Goal: Information Seeking & Learning: Learn about a topic

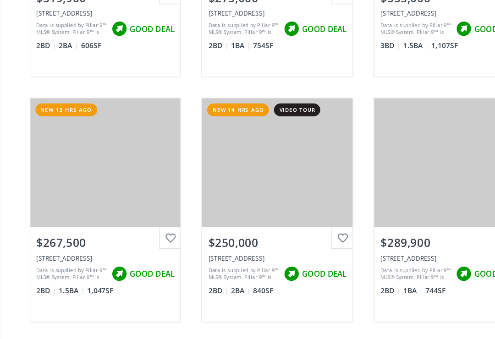
scroll to position [1926, 0]
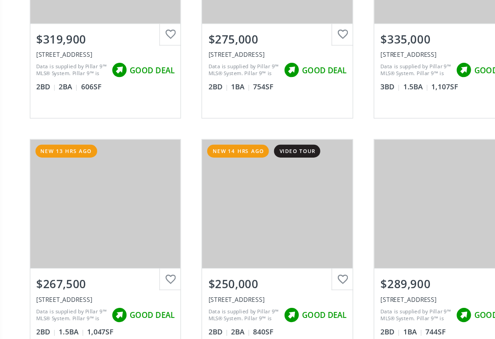
click at [77, 214] on div "View Photos & Details" at bounding box center [94, 218] width 66 height 9
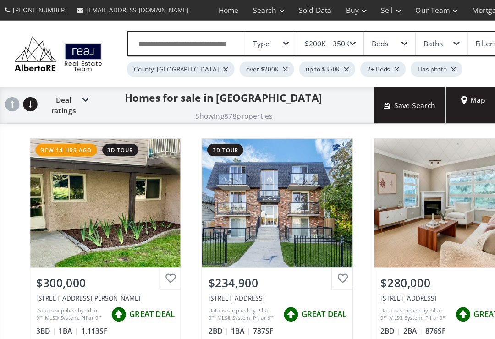
scroll to position [1926, 0]
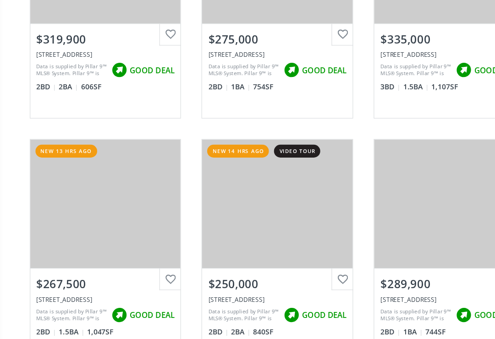
click at [230, 182] on div "View Photos & Details" at bounding box center [247, 218] width 134 height 114
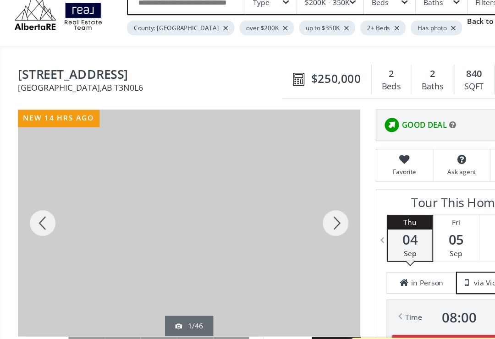
scroll to position [30, 0]
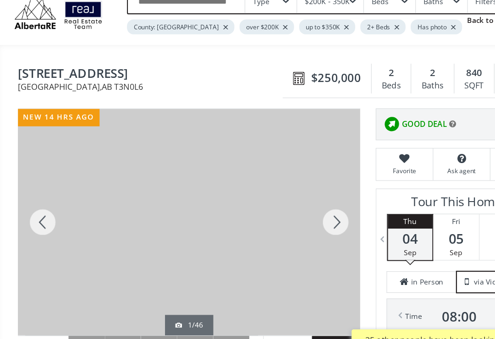
click at [38, 200] on div at bounding box center [38, 206] width 44 height 202
click at [36, 196] on div at bounding box center [38, 206] width 44 height 202
click at [36, 199] on div at bounding box center [38, 206] width 44 height 202
click at [34, 199] on div at bounding box center [38, 206] width 44 height 202
click at [37, 200] on div at bounding box center [38, 206] width 44 height 202
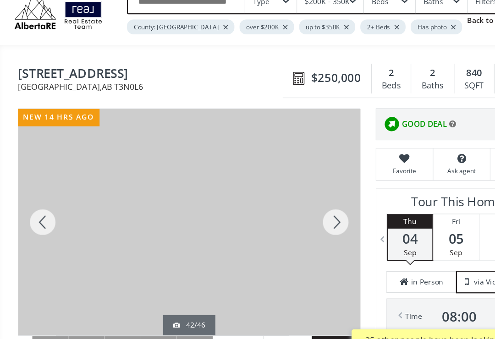
click at [33, 197] on div at bounding box center [38, 206] width 44 height 202
click at [34, 200] on div at bounding box center [38, 206] width 44 height 202
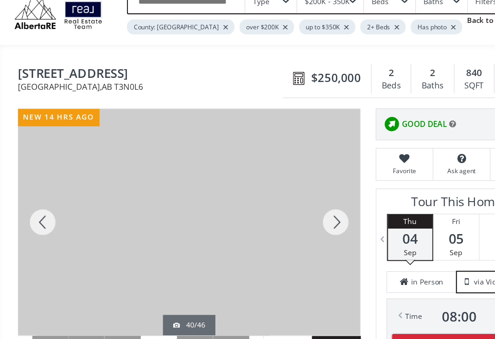
click at [35, 198] on div at bounding box center [38, 206] width 44 height 202
click at [33, 199] on div at bounding box center [38, 206] width 44 height 202
click at [35, 197] on div at bounding box center [38, 206] width 44 height 202
click at [33, 197] on div at bounding box center [38, 206] width 44 height 202
click at [35, 200] on div at bounding box center [38, 206] width 44 height 202
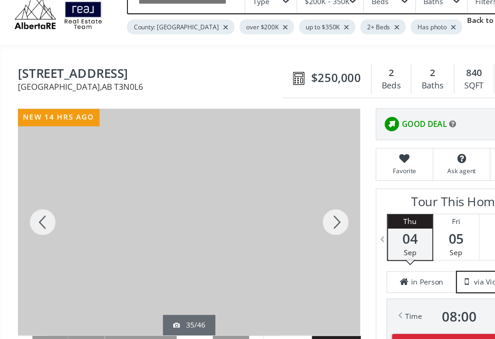
click at [32, 199] on div at bounding box center [38, 206] width 44 height 202
click at [35, 199] on div at bounding box center [38, 206] width 44 height 202
click at [36, 200] on div at bounding box center [38, 206] width 44 height 202
click at [34, 194] on div at bounding box center [38, 206] width 44 height 202
click at [35, 196] on div at bounding box center [38, 206] width 44 height 202
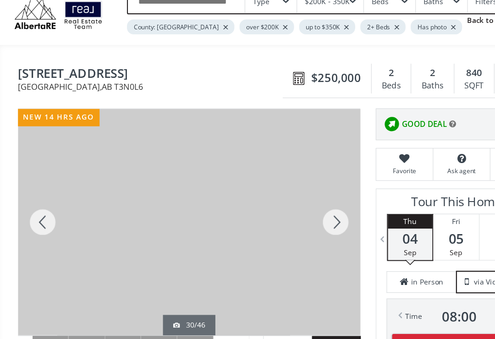
click at [34, 198] on div at bounding box center [38, 206] width 44 height 202
click at [35, 202] on div at bounding box center [38, 206] width 44 height 202
click at [30, 196] on div at bounding box center [38, 206] width 44 height 202
click at [33, 199] on div at bounding box center [38, 206] width 44 height 202
click at [33, 200] on div at bounding box center [38, 206] width 44 height 202
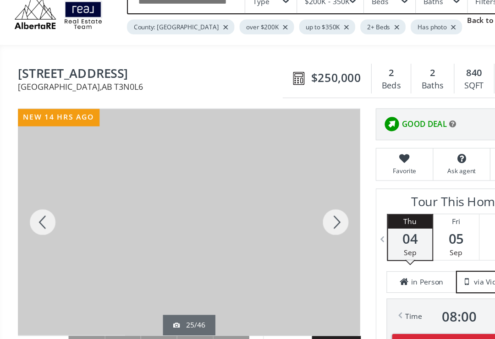
click at [35, 200] on div at bounding box center [38, 206] width 44 height 202
click at [30, 203] on div at bounding box center [38, 206] width 44 height 202
click at [35, 200] on div at bounding box center [38, 206] width 44 height 202
click at [34, 203] on div at bounding box center [38, 206] width 44 height 202
click at [37, 200] on div at bounding box center [38, 206] width 44 height 202
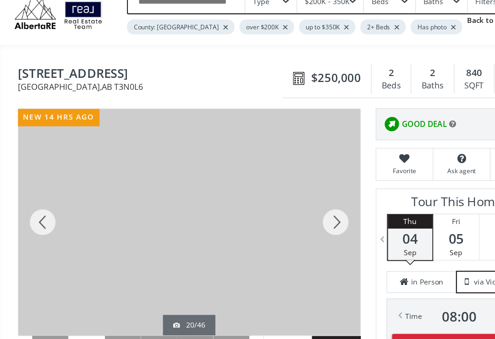
click at [35, 204] on div at bounding box center [38, 206] width 44 height 202
click at [32, 200] on div at bounding box center [38, 206] width 44 height 202
click at [38, 203] on div at bounding box center [38, 206] width 44 height 202
click at [33, 203] on div at bounding box center [38, 206] width 44 height 202
click at [32, 203] on div at bounding box center [38, 206] width 44 height 202
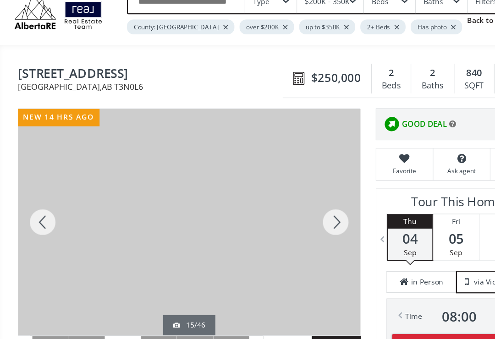
click at [33, 203] on div at bounding box center [38, 206] width 44 height 202
click at [34, 201] on div at bounding box center [38, 206] width 44 height 202
click at [37, 200] on div at bounding box center [38, 206] width 44 height 202
click at [32, 203] on div at bounding box center [38, 206] width 44 height 202
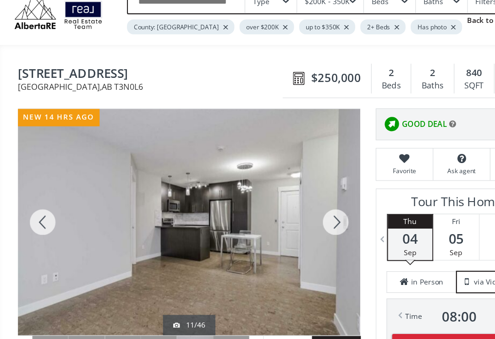
click at [32, 204] on div at bounding box center [38, 206] width 44 height 202
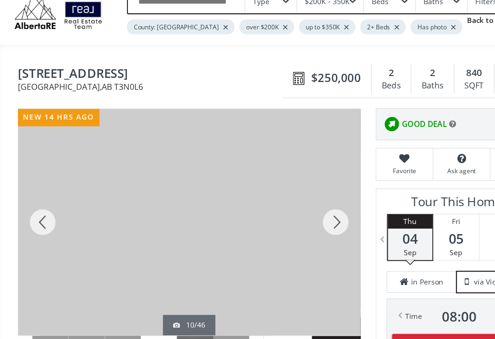
click at [33, 202] on div at bounding box center [38, 206] width 44 height 202
click at [32, 200] on div at bounding box center [38, 206] width 44 height 202
click at [37, 204] on div at bounding box center [38, 206] width 44 height 202
click at [31, 200] on div at bounding box center [38, 206] width 44 height 202
click at [31, 202] on div at bounding box center [38, 206] width 44 height 202
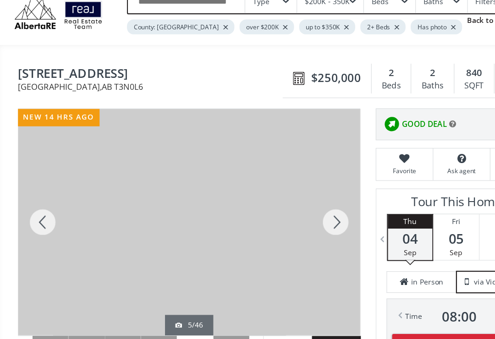
click at [30, 200] on div at bounding box center [38, 206] width 44 height 202
click at [34, 199] on div at bounding box center [38, 206] width 44 height 202
click at [32, 200] on div at bounding box center [38, 206] width 44 height 202
click at [35, 203] on div at bounding box center [38, 206] width 44 height 202
click at [33, 205] on div at bounding box center [38, 206] width 44 height 202
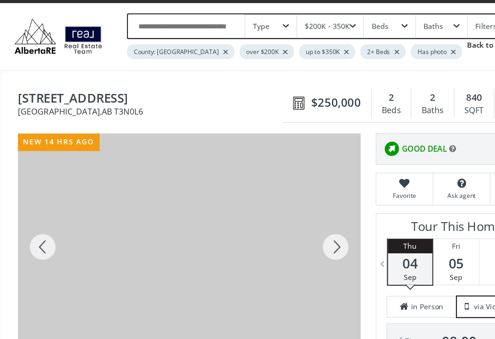
scroll to position [0, 0]
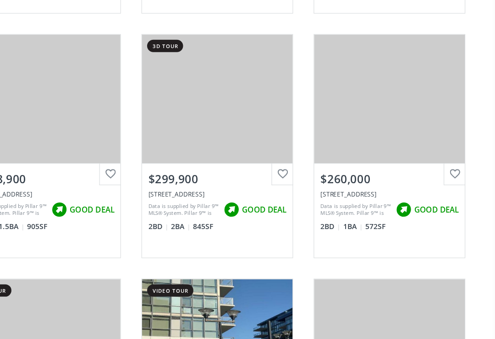
scroll to position [2255, 0]
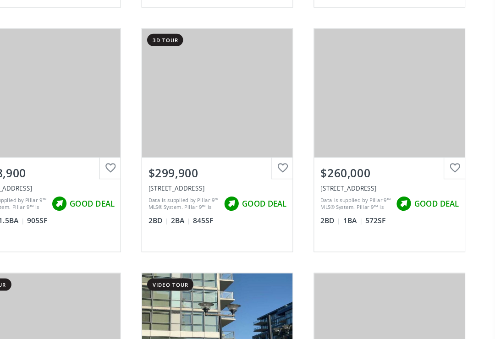
click at [344, 103] on div "View Photos & Details" at bounding box center [400, 107] width 134 height 114
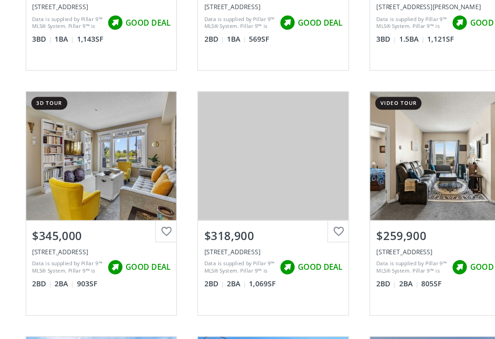
scroll to position [2659, 0]
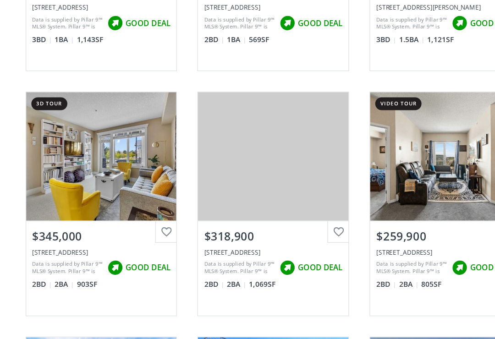
click at [379, 204] on div "$259,900" at bounding box center [400, 211] width 123 height 14
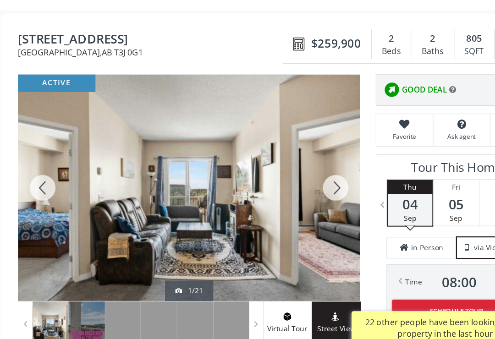
scroll to position [45, 0]
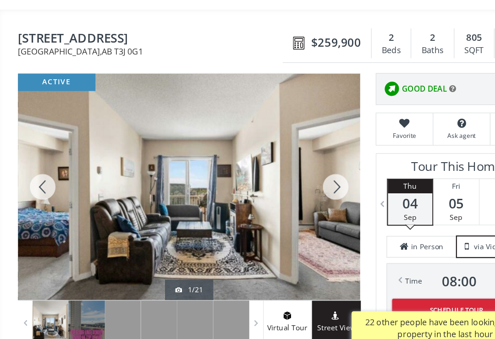
click at [303, 169] on div at bounding box center [299, 190] width 44 height 202
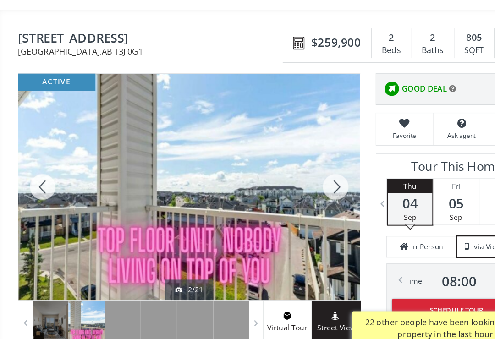
click at [302, 164] on div at bounding box center [299, 190] width 44 height 202
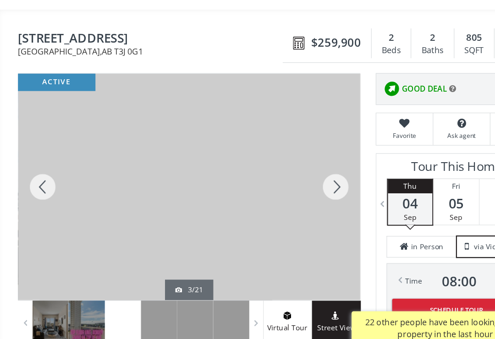
click at [301, 168] on div at bounding box center [299, 190] width 44 height 202
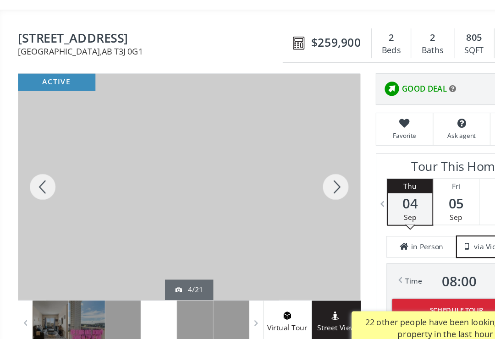
click at [301, 163] on div at bounding box center [299, 190] width 44 height 202
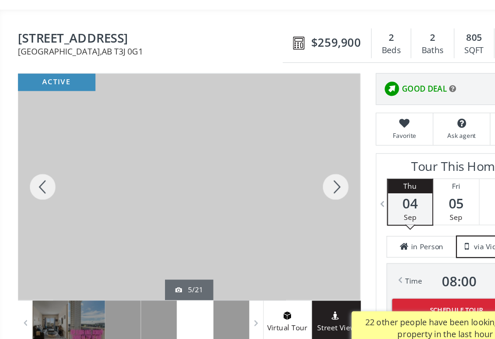
click at [301, 175] on div at bounding box center [299, 190] width 44 height 202
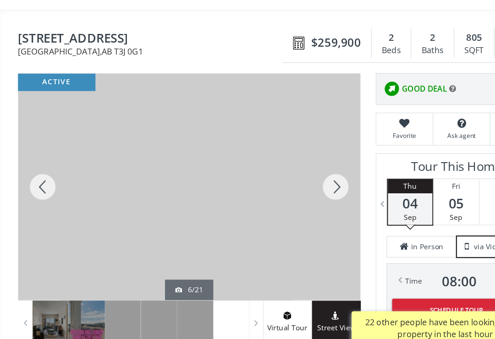
click at [303, 173] on div at bounding box center [299, 190] width 44 height 202
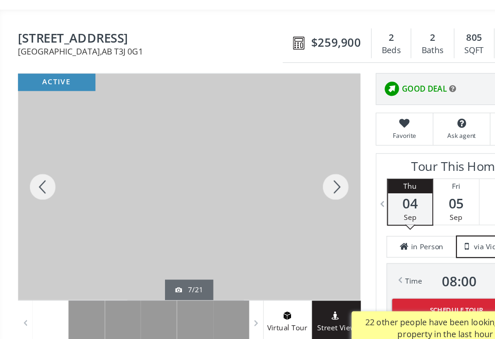
click at [305, 169] on div at bounding box center [299, 190] width 44 height 202
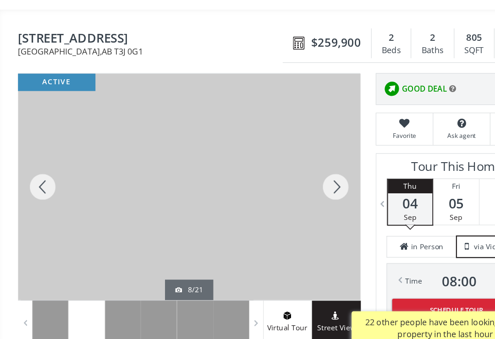
click at [298, 175] on div at bounding box center [299, 190] width 44 height 202
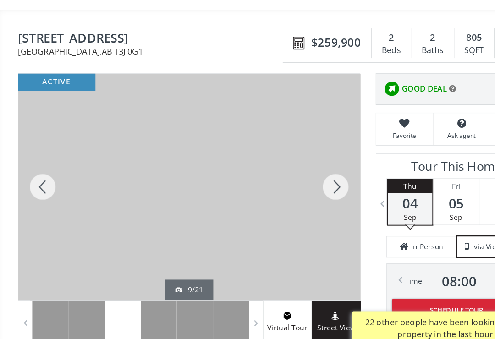
click at [308, 173] on div at bounding box center [299, 190] width 44 height 202
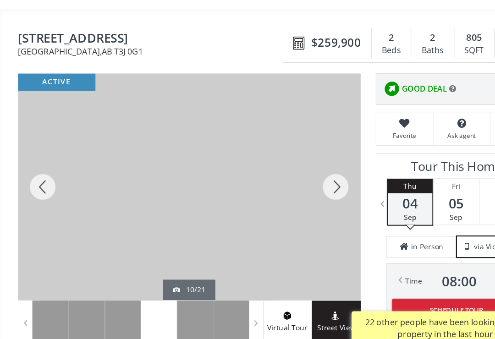
click at [305, 172] on div at bounding box center [299, 190] width 44 height 202
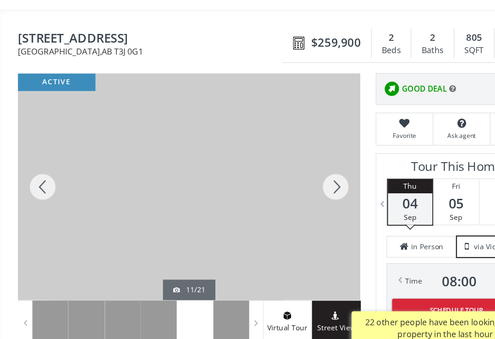
click at [306, 164] on div at bounding box center [299, 190] width 44 height 202
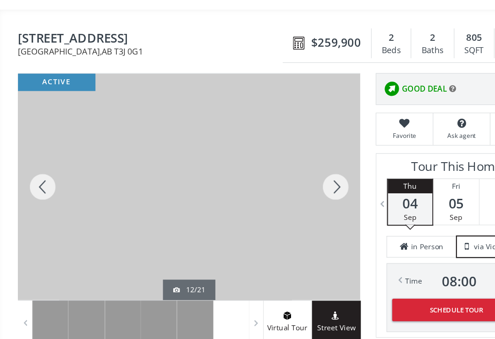
click at [310, 166] on div at bounding box center [299, 190] width 44 height 202
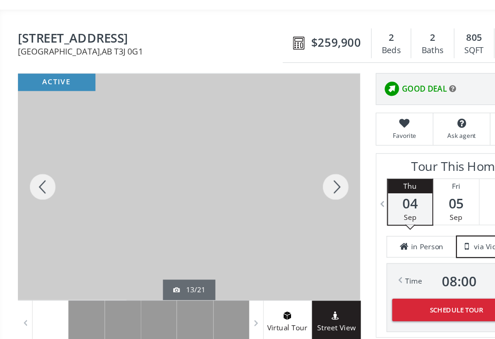
click at [310, 165] on div at bounding box center [299, 190] width 44 height 202
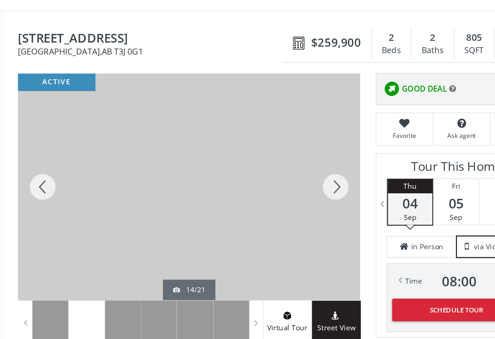
click at [299, 169] on div at bounding box center [299, 190] width 44 height 202
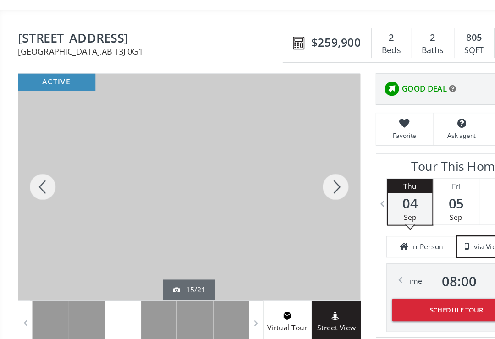
click at [299, 170] on div at bounding box center [299, 190] width 44 height 202
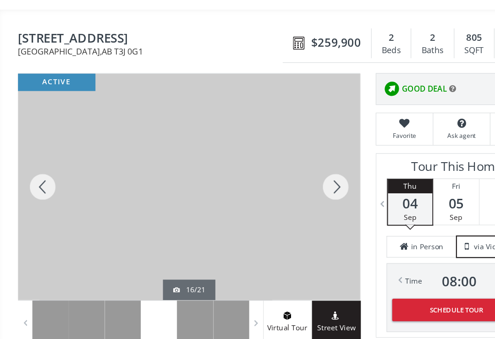
click at [302, 168] on div at bounding box center [299, 190] width 44 height 202
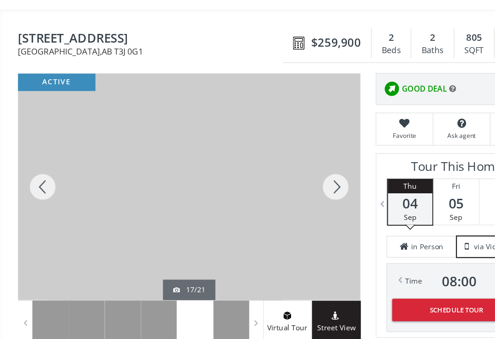
click at [301, 171] on div at bounding box center [299, 190] width 44 height 202
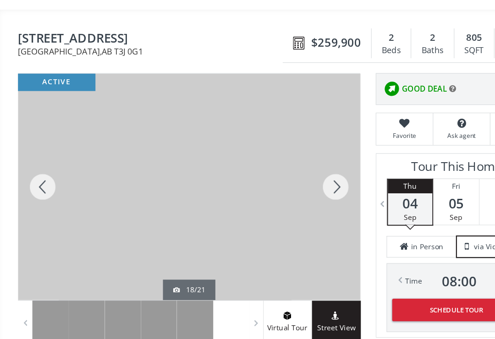
click at [299, 174] on div at bounding box center [299, 190] width 44 height 202
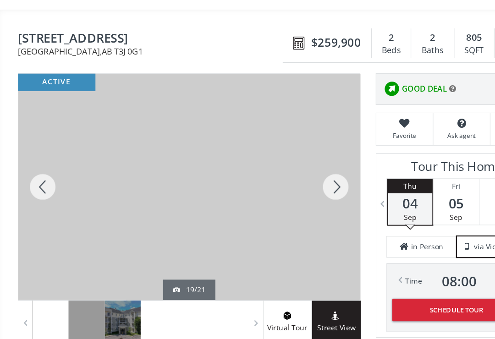
click at [300, 170] on div at bounding box center [299, 190] width 44 height 202
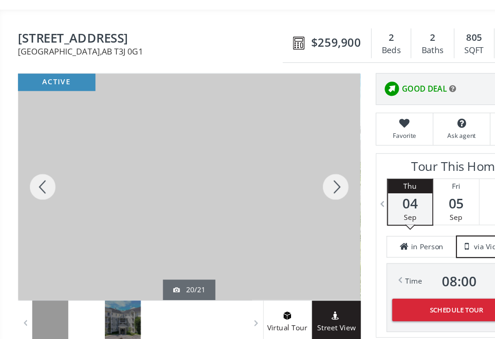
click at [301, 171] on div at bounding box center [299, 190] width 44 height 202
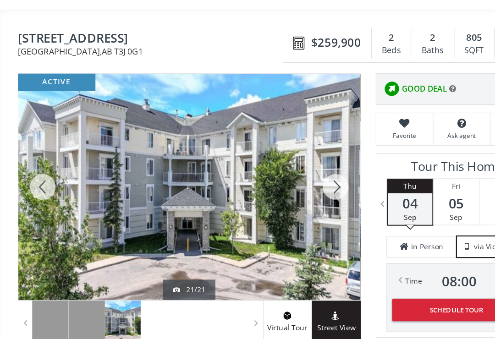
click at [300, 173] on div at bounding box center [299, 190] width 44 height 202
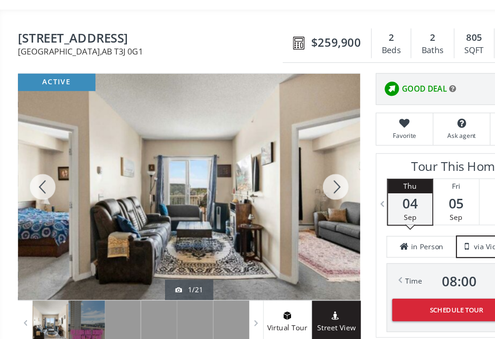
click at [300, 172] on div at bounding box center [299, 190] width 44 height 202
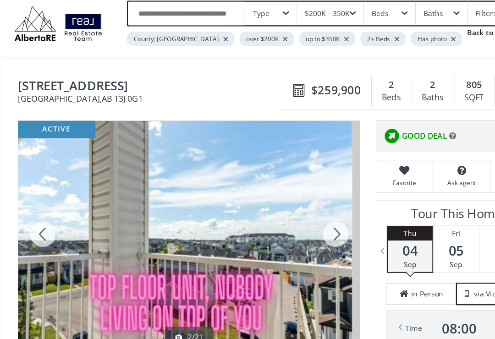
scroll to position [0, 0]
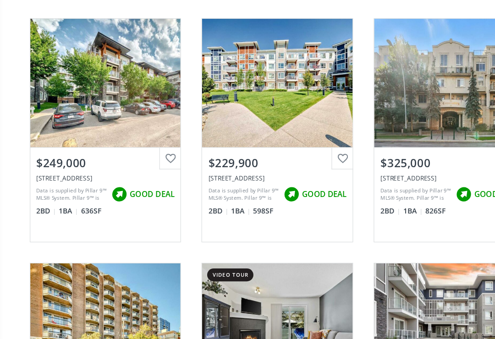
scroll to position [3161, 0]
click at [247, 93] on div "View Photos & Details" at bounding box center [247, 74] width 134 height 114
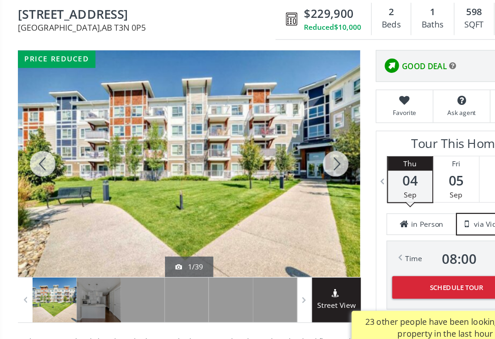
scroll to position [68, 0]
click at [297, 147] on div at bounding box center [299, 170] width 44 height 202
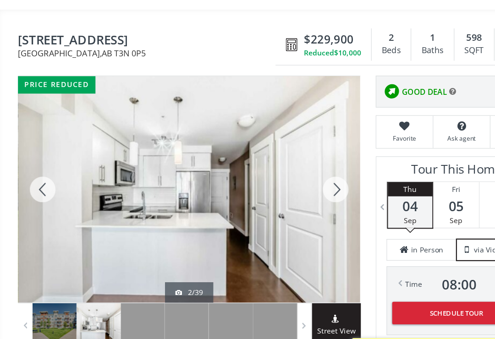
scroll to position [69, 0]
click at [306, 168] on div at bounding box center [299, 169] width 44 height 202
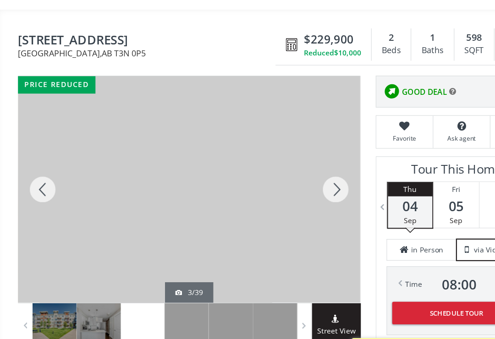
click at [305, 166] on div at bounding box center [299, 169] width 44 height 202
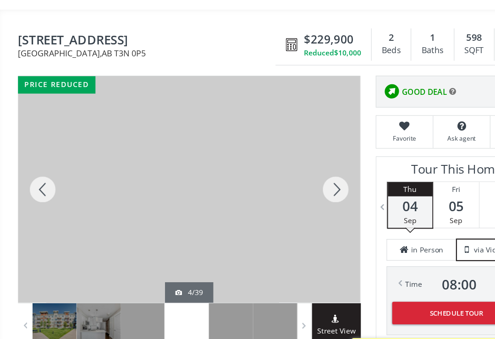
click at [305, 160] on div at bounding box center [299, 169] width 44 height 202
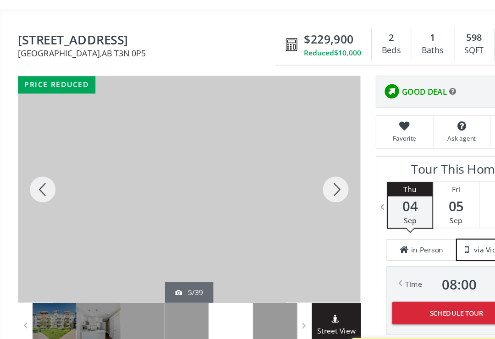
click at [305, 169] on div at bounding box center [299, 169] width 44 height 202
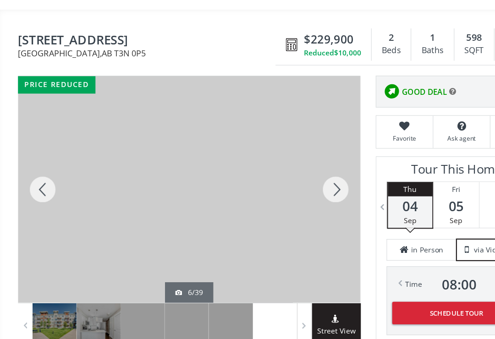
click at [307, 163] on div at bounding box center [299, 169] width 44 height 202
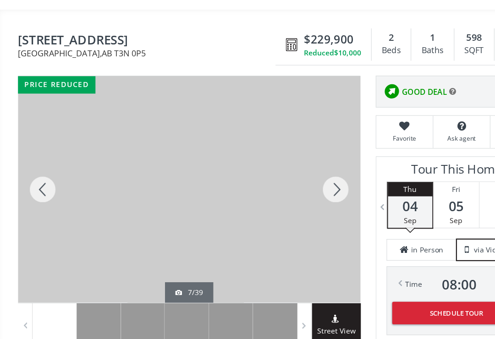
click at [306, 166] on div at bounding box center [299, 169] width 44 height 202
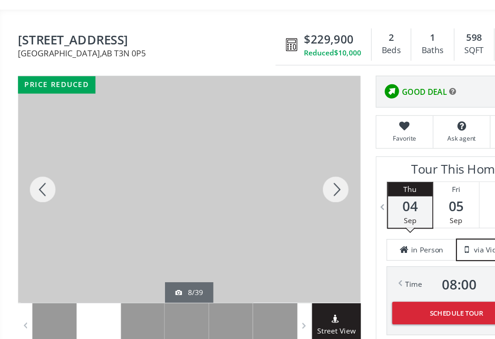
click at [301, 173] on div at bounding box center [299, 169] width 44 height 202
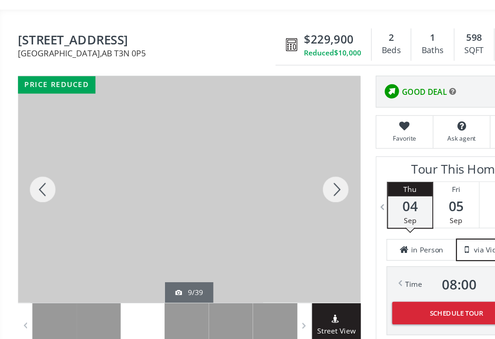
click at [305, 167] on div at bounding box center [299, 169] width 44 height 202
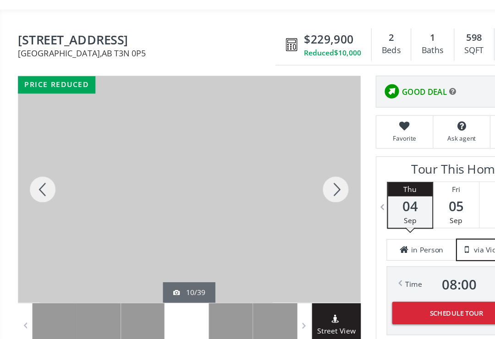
click at [307, 169] on div at bounding box center [299, 169] width 44 height 202
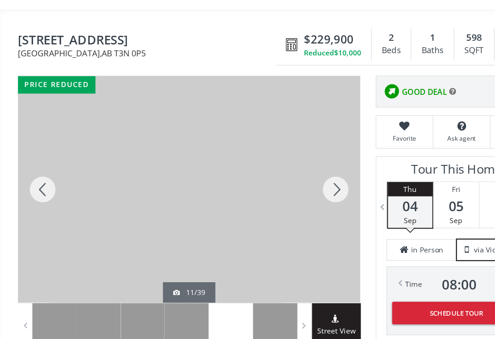
click at [307, 173] on div at bounding box center [299, 169] width 44 height 202
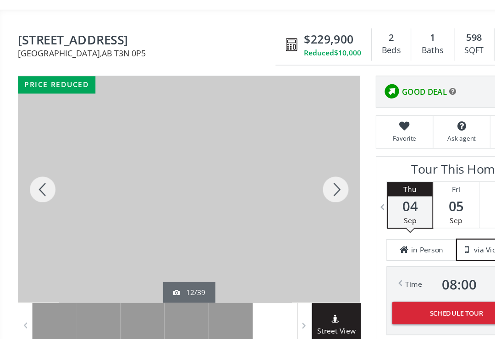
click at [308, 169] on div at bounding box center [299, 169] width 44 height 202
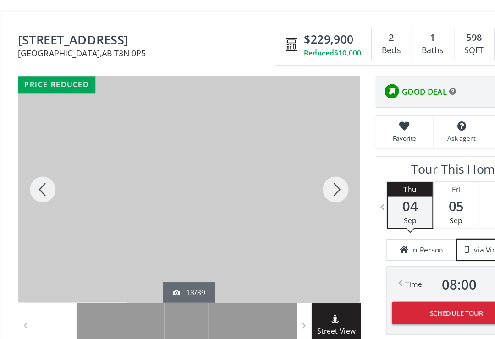
click at [310, 171] on div at bounding box center [299, 169] width 44 height 202
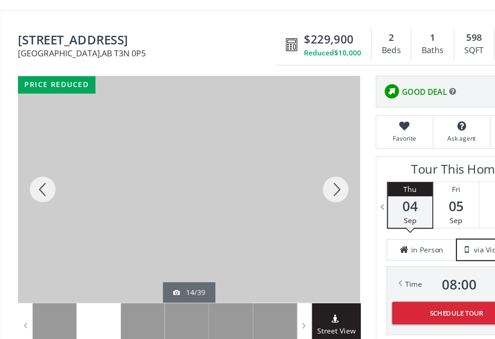
click at [308, 163] on div at bounding box center [299, 169] width 44 height 202
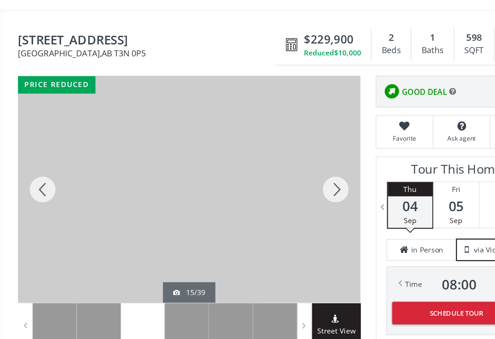
click at [301, 169] on div at bounding box center [299, 169] width 44 height 202
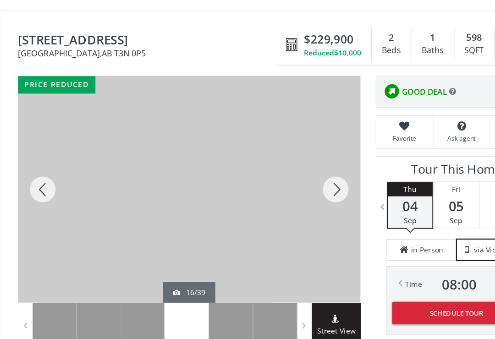
click at [311, 169] on div at bounding box center [299, 169] width 44 height 202
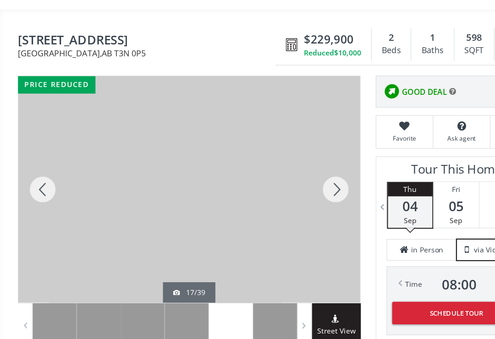
click at [313, 167] on div at bounding box center [299, 169] width 44 height 202
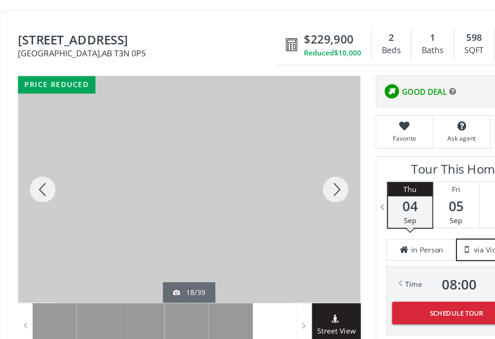
click at [303, 166] on div at bounding box center [299, 169] width 44 height 202
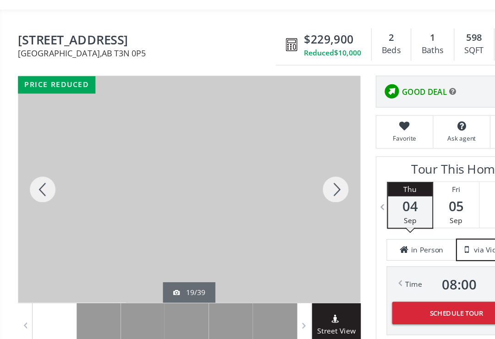
click at [303, 172] on div at bounding box center [299, 169] width 44 height 202
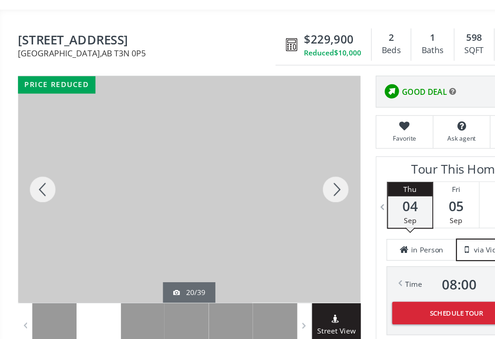
click at [303, 172] on div at bounding box center [299, 169] width 44 height 202
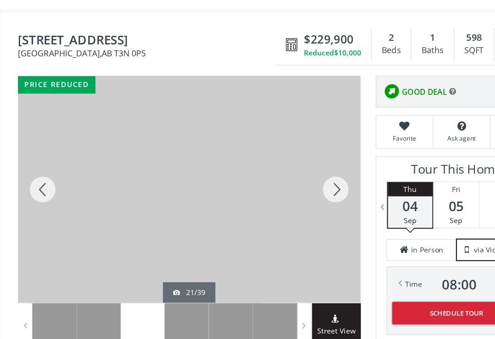
click at [302, 173] on div at bounding box center [299, 169] width 44 height 202
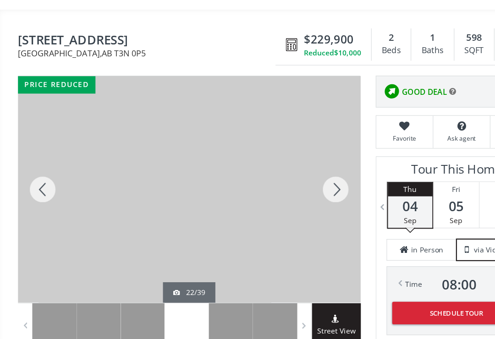
click at [306, 180] on div at bounding box center [299, 169] width 44 height 202
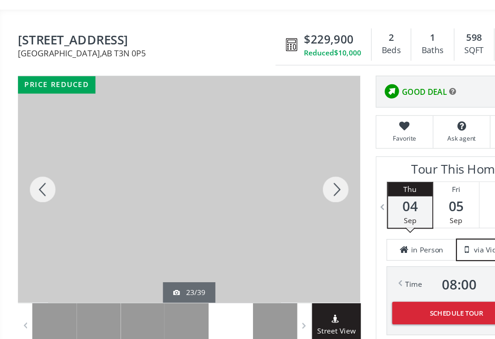
click at [305, 163] on div at bounding box center [299, 169] width 44 height 202
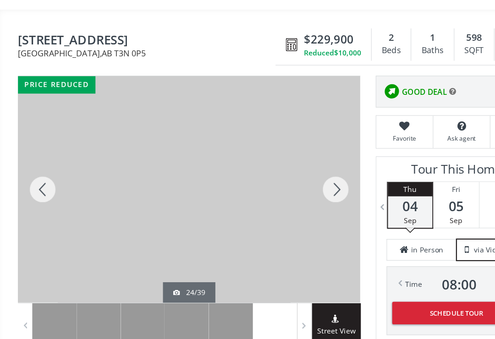
click at [304, 170] on div at bounding box center [299, 169] width 44 height 202
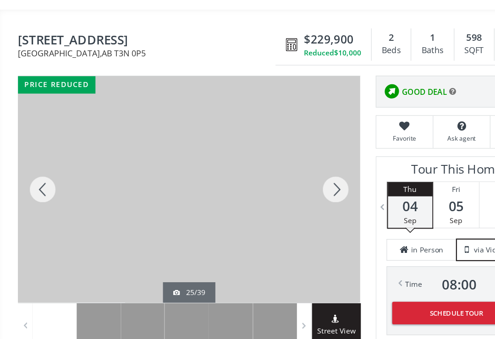
click at [301, 168] on div at bounding box center [299, 169] width 44 height 202
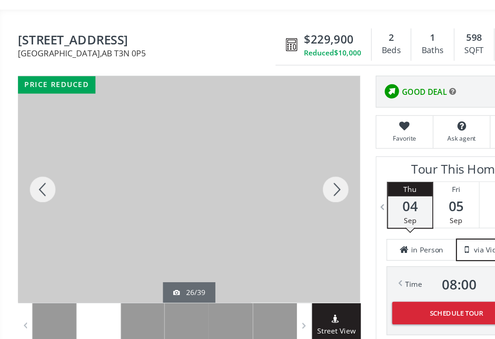
click at [300, 167] on div at bounding box center [299, 169] width 44 height 202
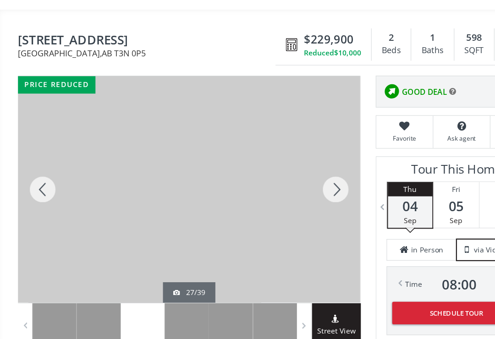
click at [302, 163] on div at bounding box center [299, 169] width 44 height 202
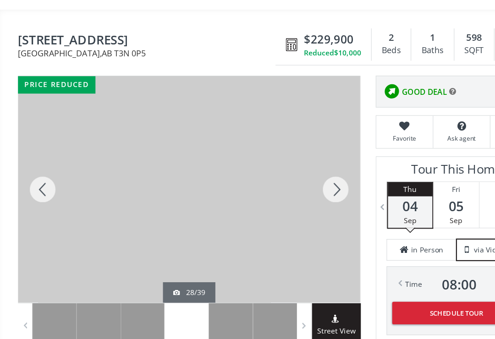
click at [309, 166] on div at bounding box center [299, 169] width 44 height 202
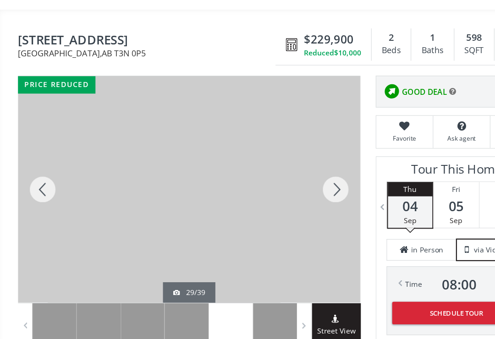
click at [302, 173] on div at bounding box center [299, 169] width 44 height 202
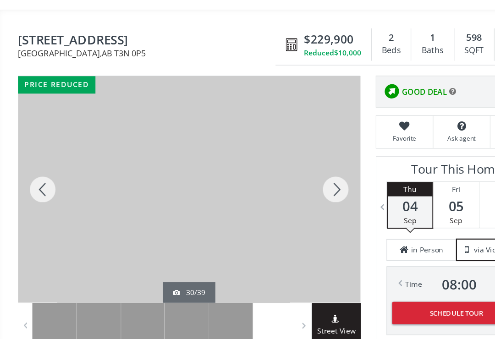
click at [305, 167] on div at bounding box center [299, 169] width 44 height 202
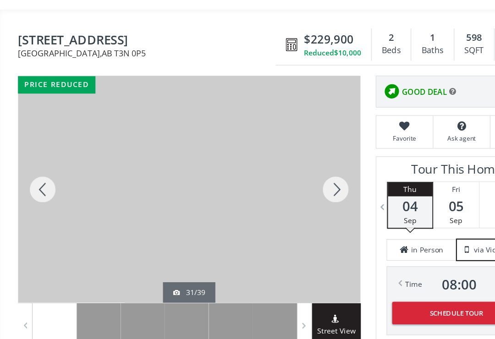
click at [296, 174] on div at bounding box center [299, 169] width 44 height 202
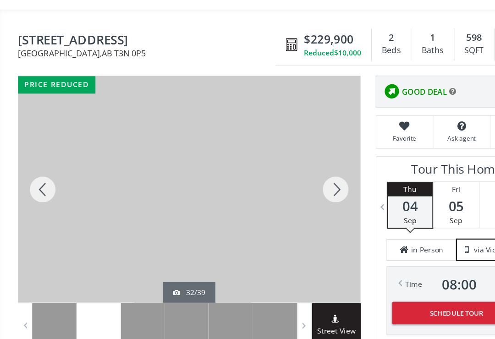
click at [301, 170] on div at bounding box center [299, 169] width 44 height 202
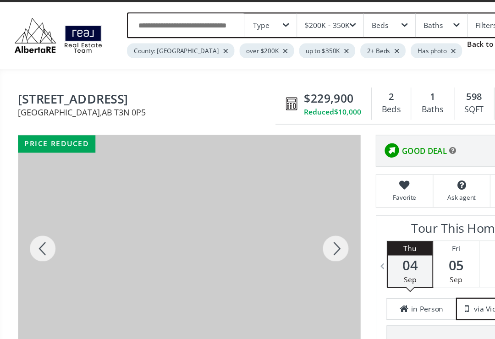
scroll to position [0, 0]
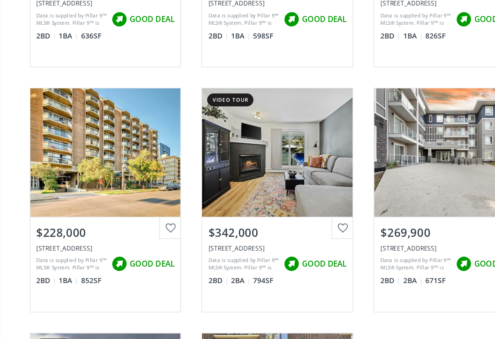
scroll to position [3315, 0]
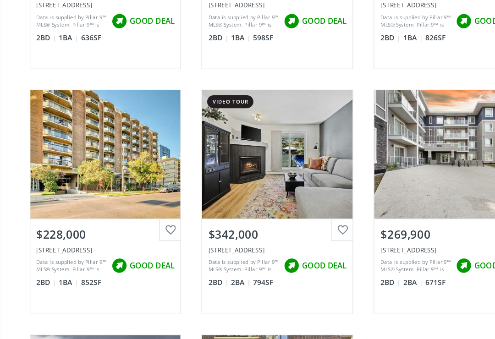
click at [382, 202] on div "$269,900" at bounding box center [400, 209] width 123 height 14
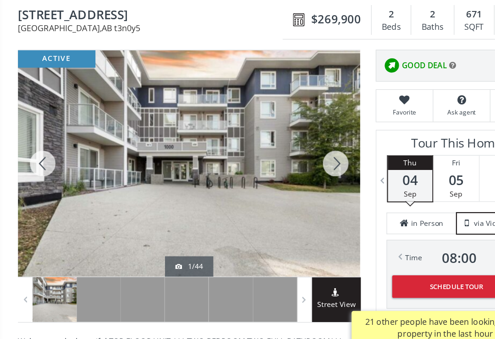
scroll to position [65, 0]
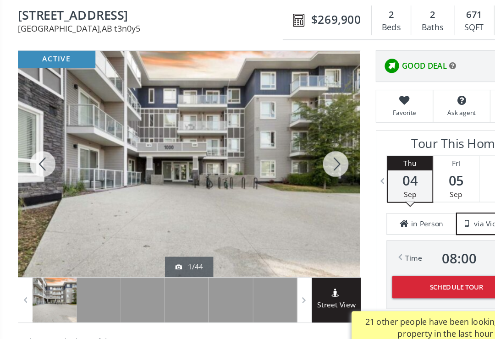
click at [304, 142] on div at bounding box center [299, 170] width 44 height 202
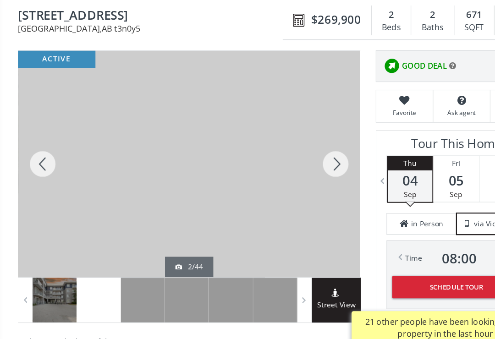
click at [304, 145] on div at bounding box center [299, 170] width 44 height 202
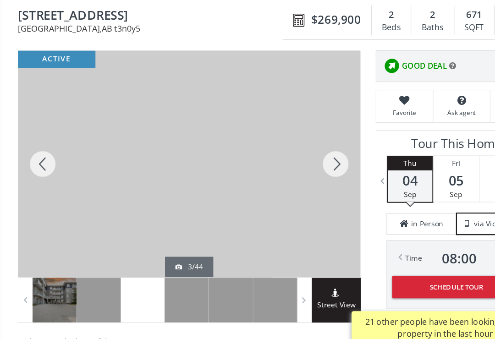
click at [309, 143] on div at bounding box center [299, 170] width 44 height 202
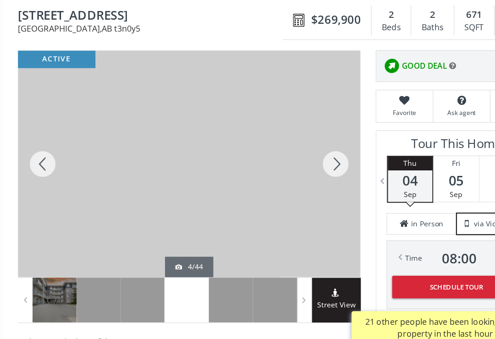
click at [310, 146] on div at bounding box center [299, 170] width 44 height 202
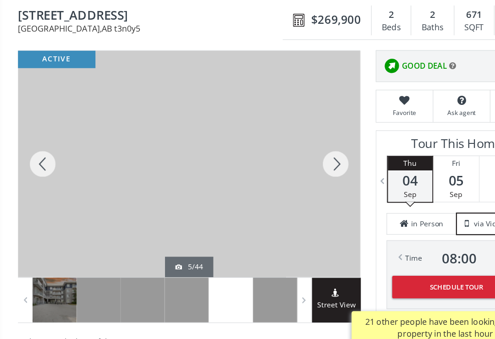
click at [308, 145] on div at bounding box center [299, 170] width 44 height 202
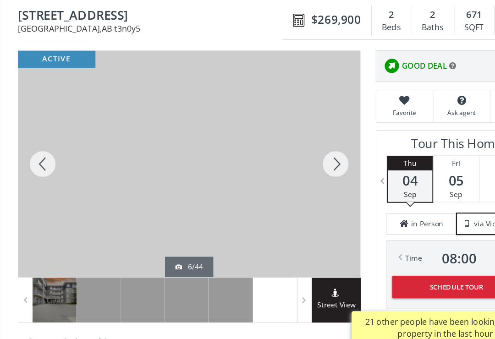
click at [306, 140] on div at bounding box center [299, 170] width 44 height 202
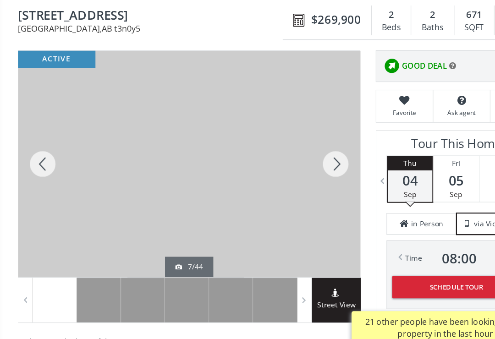
click at [38, 149] on div at bounding box center [38, 170] width 44 height 202
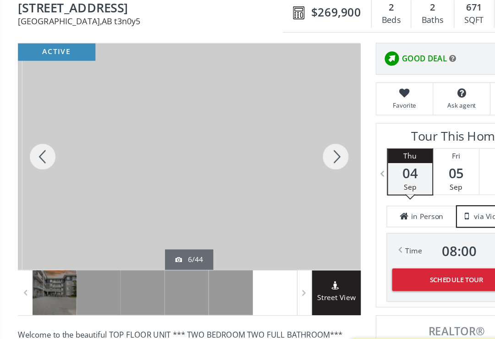
scroll to position [80, 0]
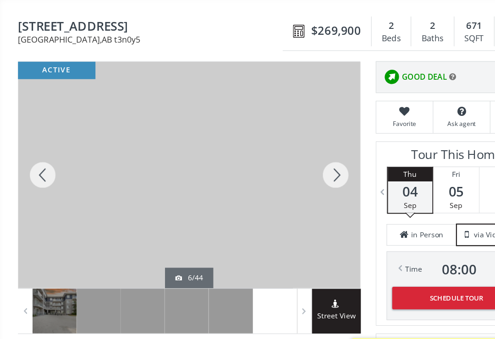
click at [300, 153] on div at bounding box center [299, 156] width 44 height 202
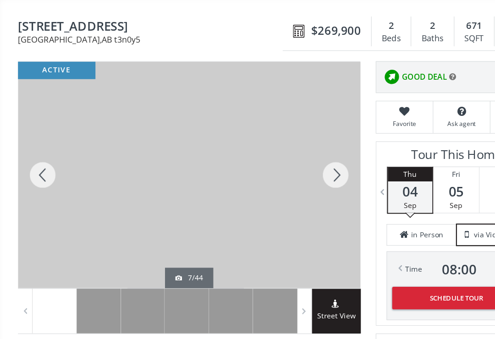
click at [300, 158] on div at bounding box center [299, 156] width 44 height 202
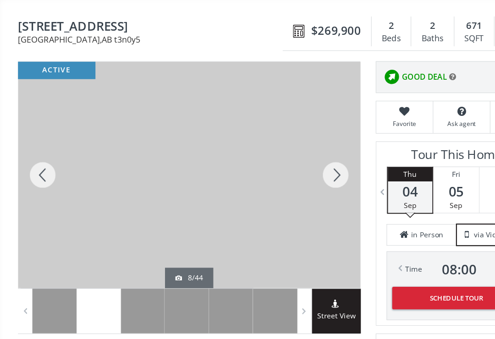
click at [305, 153] on div at bounding box center [299, 156] width 44 height 202
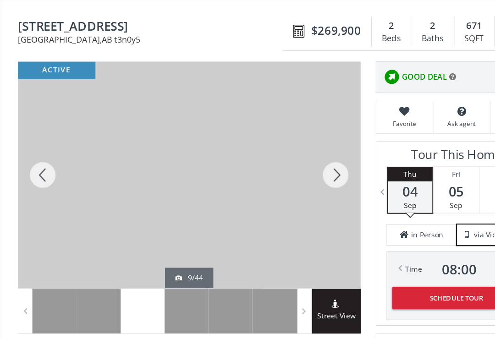
click at [49, 165] on div at bounding box center [38, 156] width 44 height 202
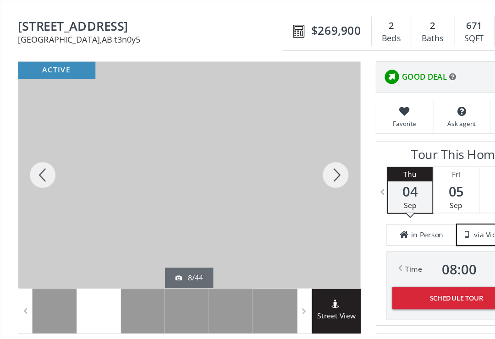
click at [50, 154] on div at bounding box center [38, 156] width 44 height 202
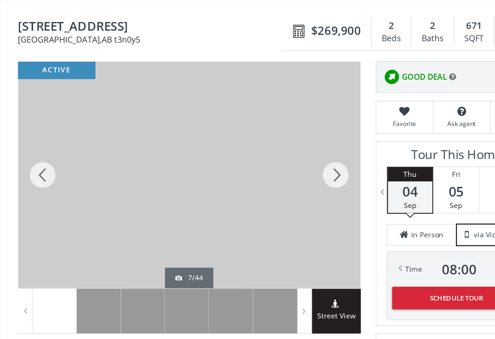
click at [302, 160] on div at bounding box center [299, 156] width 44 height 202
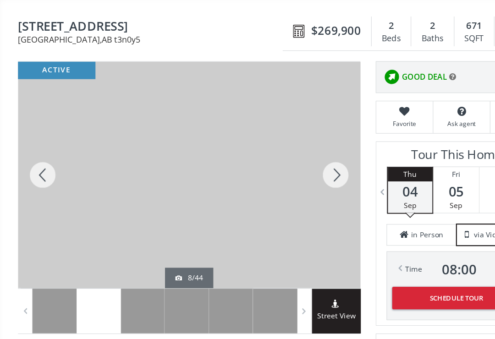
click at [301, 153] on div at bounding box center [299, 156] width 44 height 202
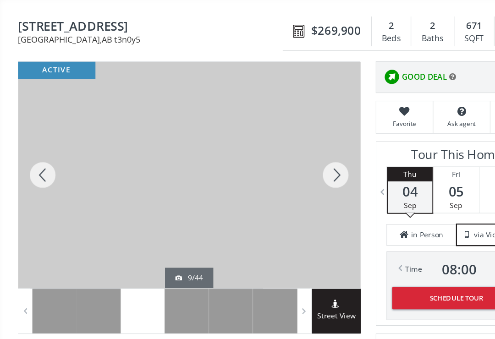
click at [300, 155] on div at bounding box center [299, 156] width 44 height 202
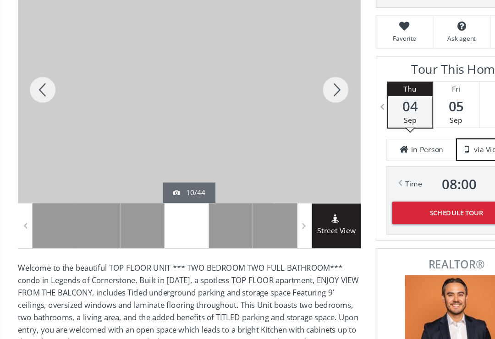
scroll to position [155, 0]
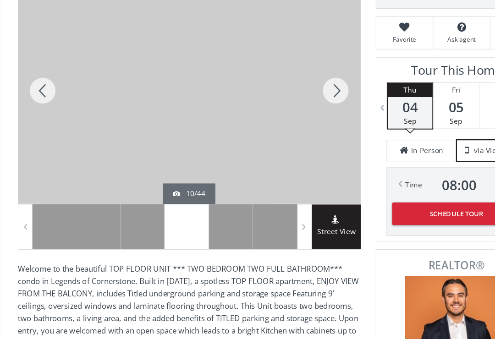
click at [293, 92] on div at bounding box center [299, 81] width 44 height 202
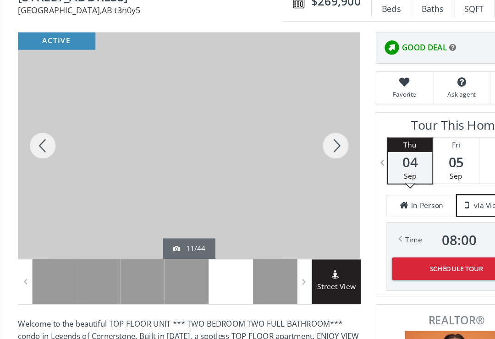
scroll to position [105, 0]
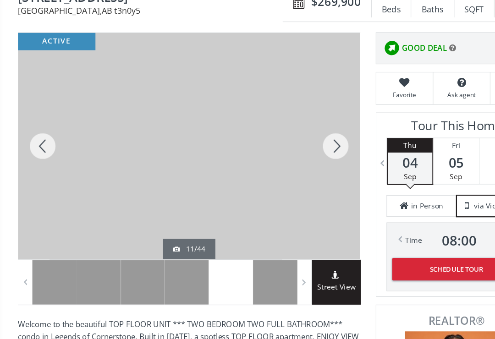
click at [303, 128] on div at bounding box center [299, 130] width 44 height 202
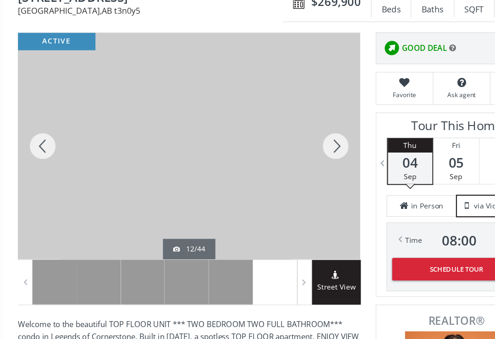
click at [298, 128] on div at bounding box center [299, 130] width 44 height 202
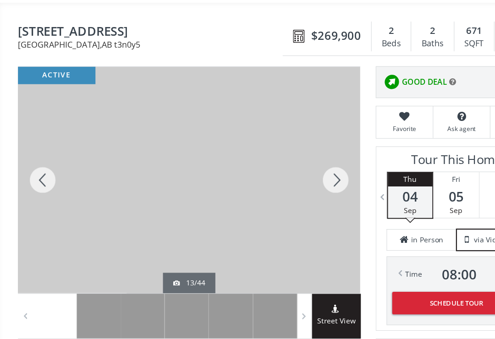
scroll to position [54, 0]
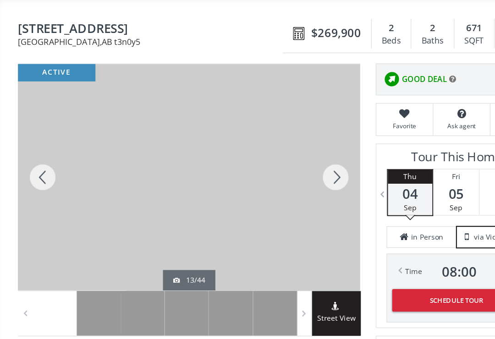
click at [303, 159] on div at bounding box center [299, 182] width 44 height 202
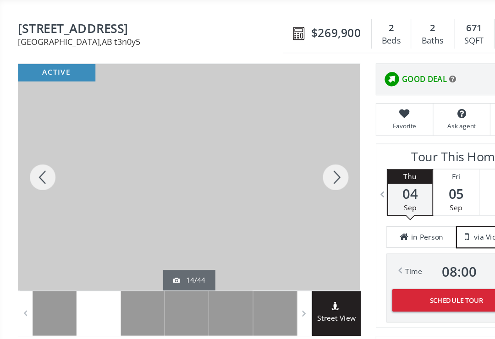
click at [305, 155] on div at bounding box center [299, 182] width 44 height 202
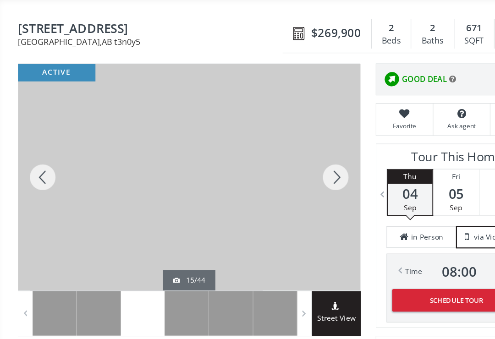
click at [296, 157] on div at bounding box center [299, 182] width 44 height 202
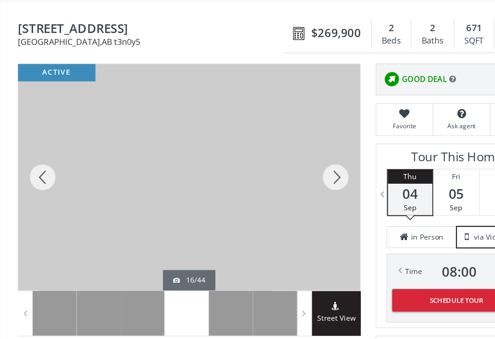
click at [299, 158] on div at bounding box center [299, 182] width 44 height 202
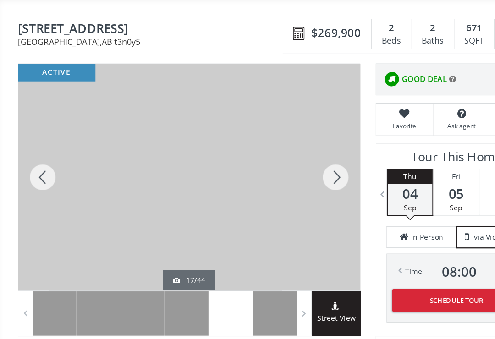
click at [315, 155] on div at bounding box center [299, 182] width 44 height 202
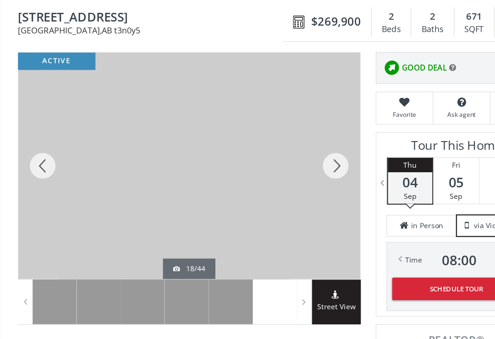
scroll to position [82, 0]
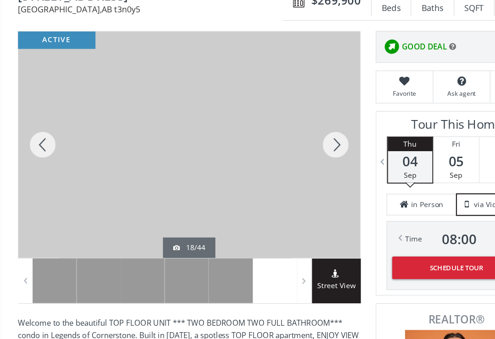
click at [293, 167] on div at bounding box center [299, 153] width 44 height 202
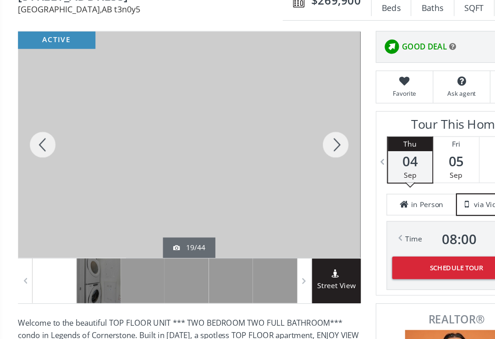
click at [306, 129] on div at bounding box center [299, 153] width 44 height 202
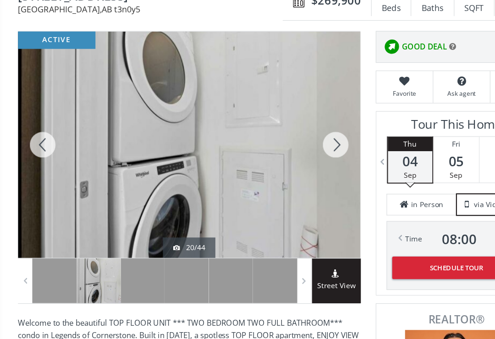
click at [304, 134] on div at bounding box center [299, 153] width 44 height 202
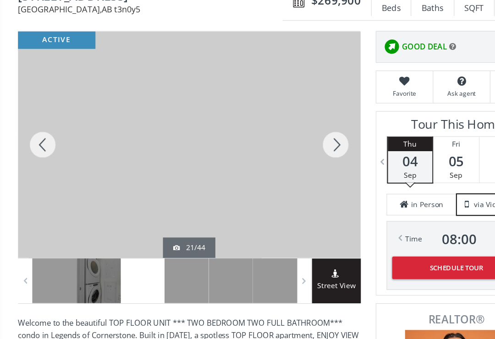
click at [309, 134] on div at bounding box center [299, 153] width 44 height 202
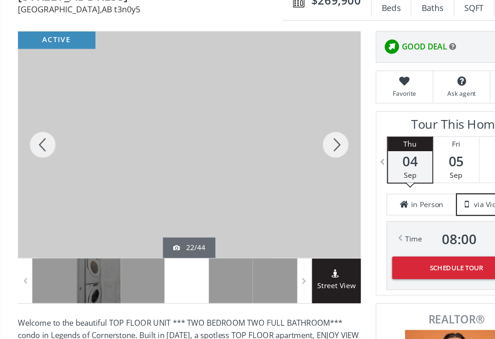
click at [312, 135] on div at bounding box center [299, 153] width 44 height 202
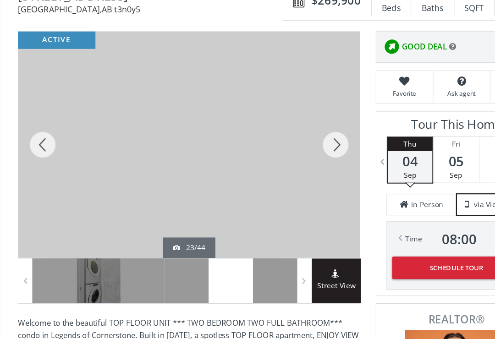
click at [313, 131] on div at bounding box center [299, 153] width 44 height 202
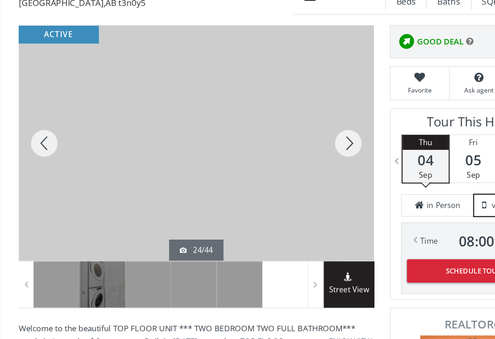
click at [303, 120] on div at bounding box center [299, 153] width 44 height 202
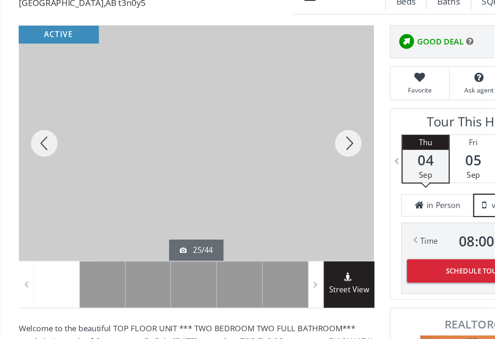
click at [305, 120] on div at bounding box center [299, 153] width 44 height 202
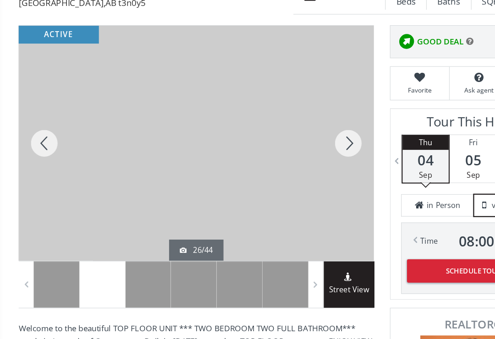
click at [311, 120] on div at bounding box center [299, 153] width 44 height 202
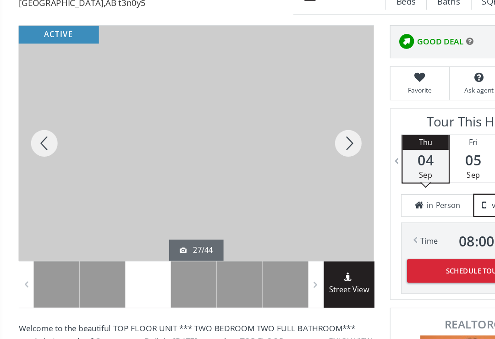
click at [304, 131] on div at bounding box center [299, 153] width 44 height 202
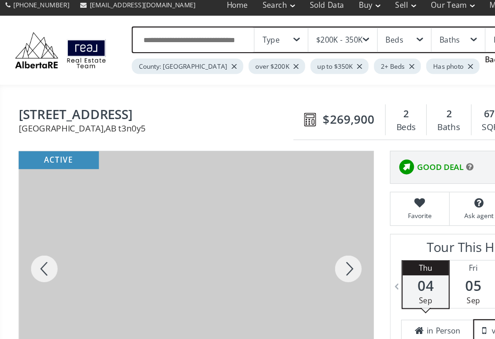
scroll to position [0, 0]
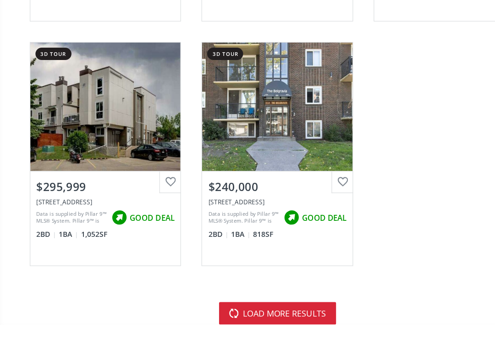
scroll to position [3554, 0]
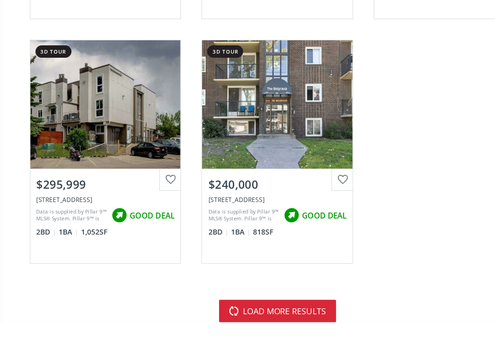
click at [228, 291] on button "load more results" at bounding box center [247, 301] width 104 height 20
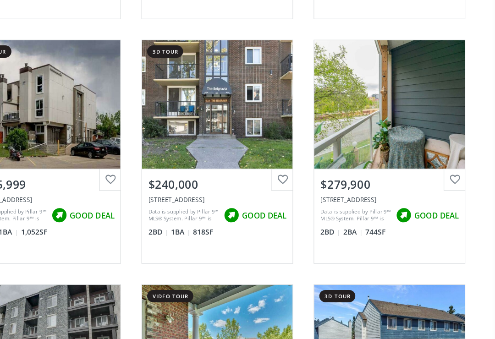
click at [341, 128] on div "View Photos & Details" at bounding box center [400, 117] width 134 height 114
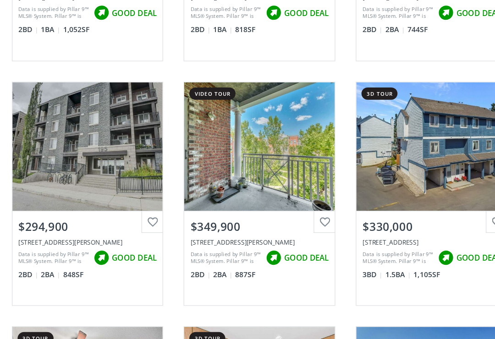
scroll to position [3735, 0]
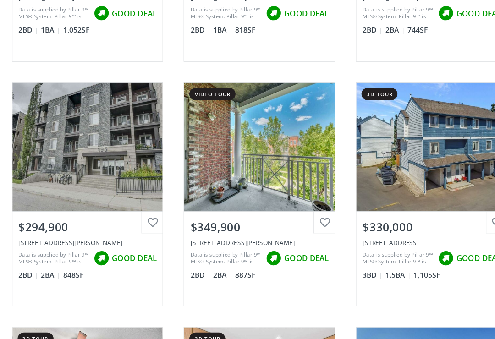
click at [222, 219] on div "$349,900" at bounding box center [246, 226] width 123 height 14
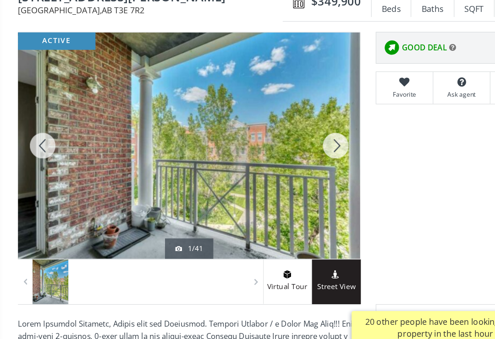
scroll to position [85, 0]
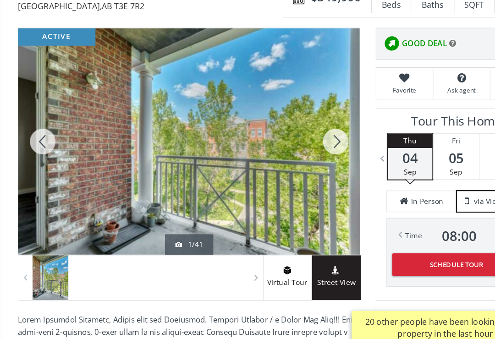
click at [307, 123] on div at bounding box center [299, 150] width 44 height 202
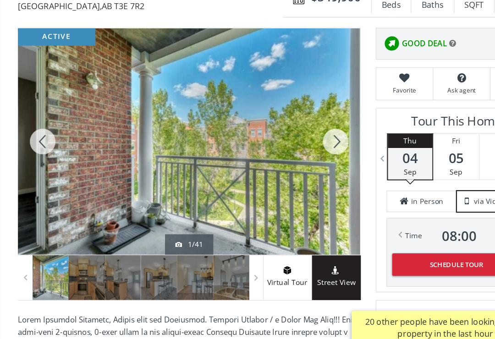
click at [312, 123] on div at bounding box center [299, 150] width 44 height 202
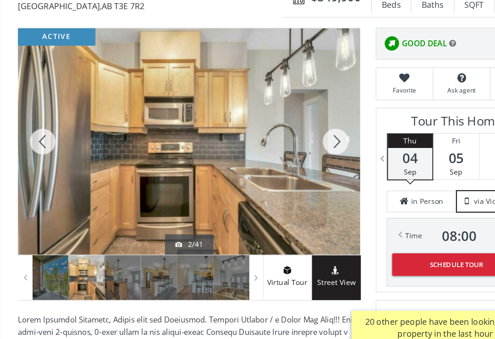
click at [299, 129] on div at bounding box center [299, 150] width 44 height 202
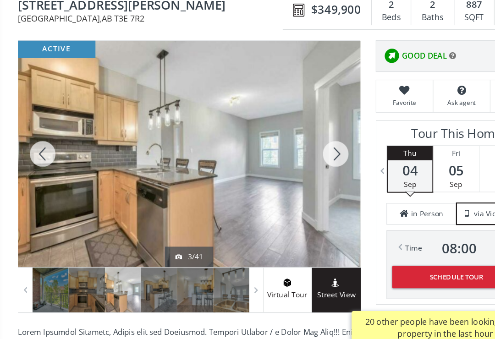
scroll to position [75, 0]
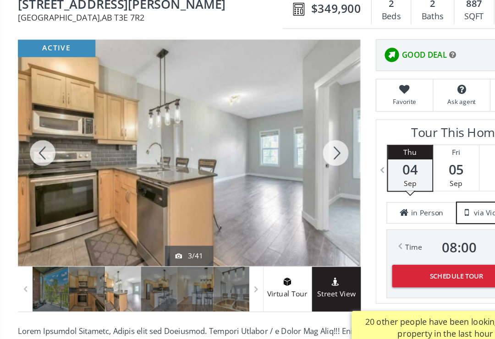
click at [300, 134] on div at bounding box center [299, 161] width 44 height 202
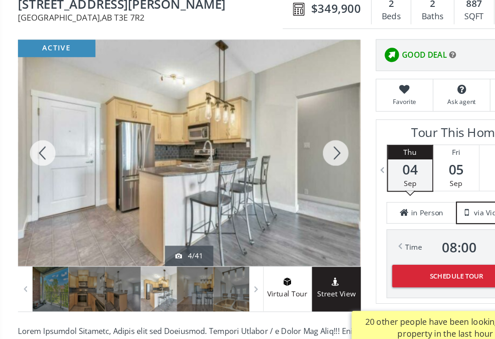
click at [307, 130] on div at bounding box center [299, 161] width 44 height 202
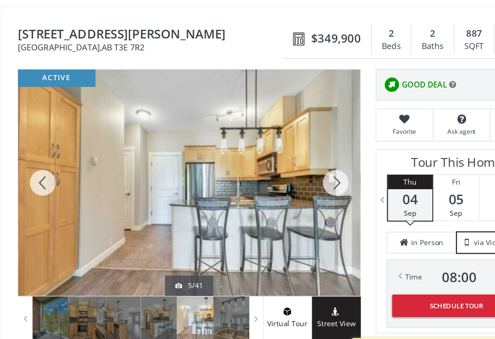
scroll to position [71, 0]
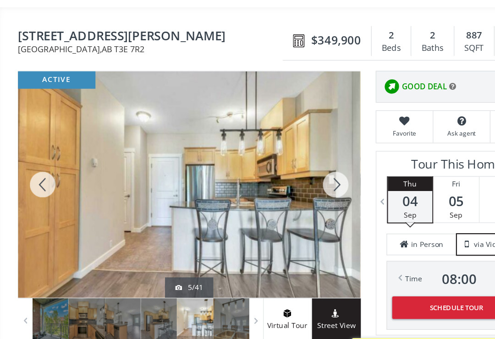
click at [305, 161] on div at bounding box center [299, 165] width 44 height 202
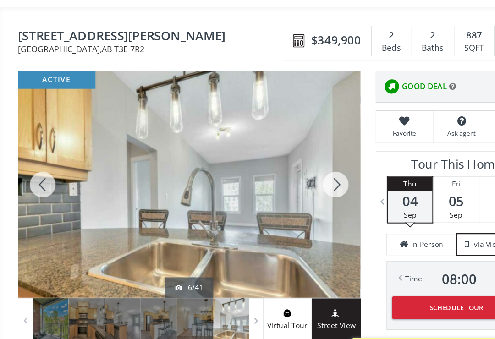
click at [298, 162] on div at bounding box center [299, 165] width 44 height 202
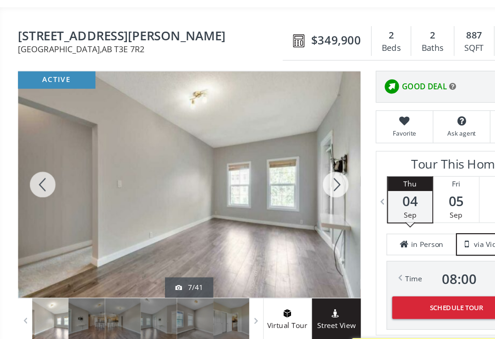
click at [307, 166] on div at bounding box center [299, 165] width 44 height 202
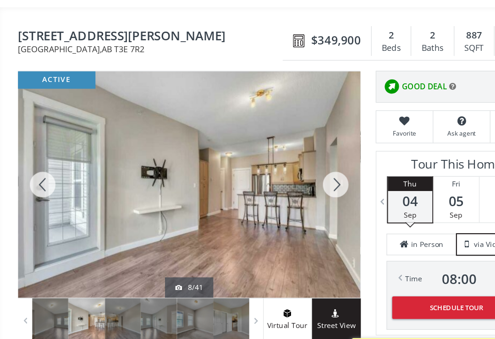
click at [296, 158] on div at bounding box center [299, 165] width 44 height 202
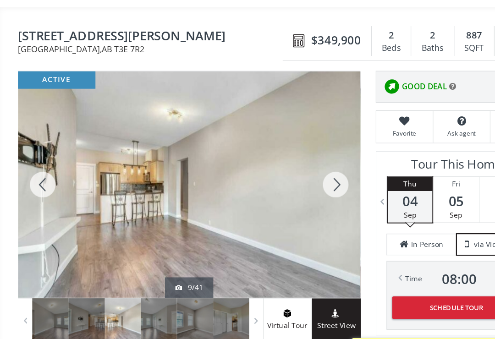
click at [304, 158] on div at bounding box center [299, 165] width 44 height 202
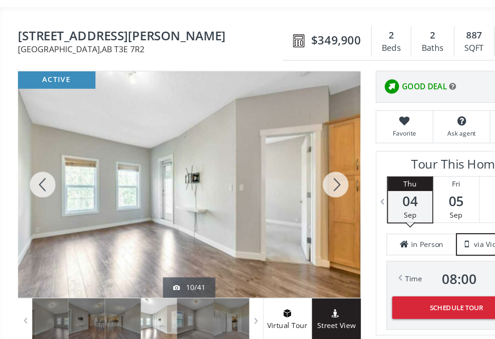
click at [306, 166] on div at bounding box center [299, 165] width 44 height 202
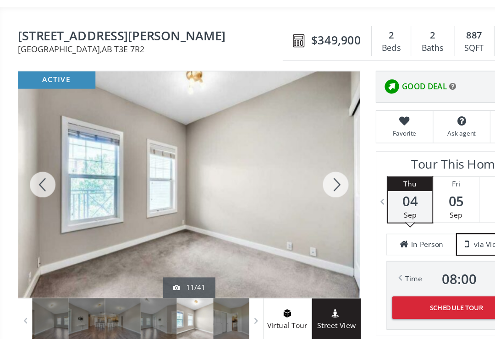
click at [301, 169] on div at bounding box center [299, 165] width 44 height 202
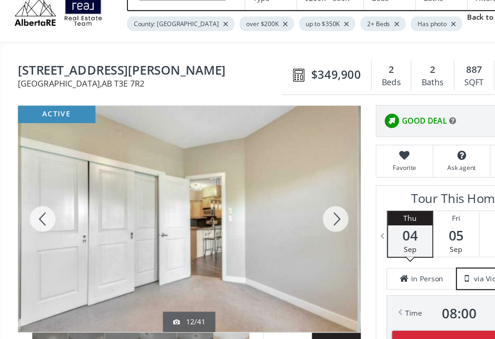
scroll to position [0, 0]
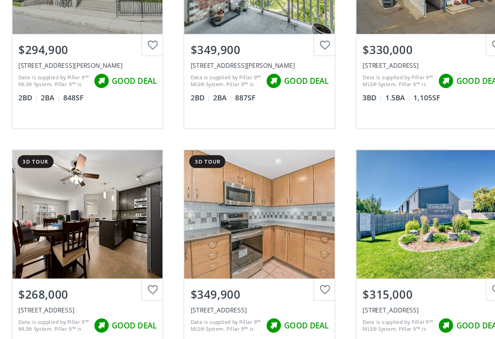
scroll to position [3950, 0]
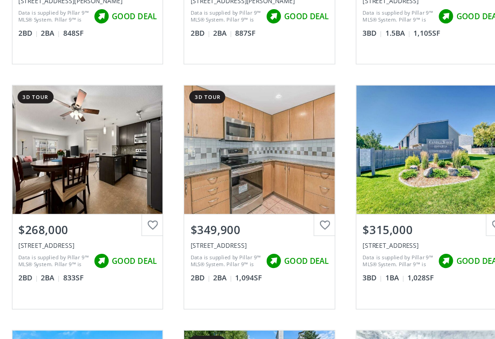
click at [58, 247] on div "Data is supplied by Pillar 9™ MLS® System. Pillar 9™ is the owner of the copyri…" at bounding box center [64, 257] width 63 height 20
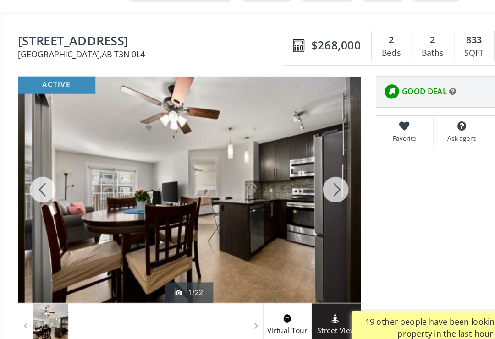
scroll to position [43, 0]
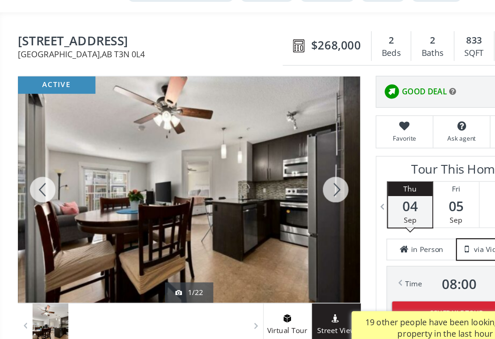
click at [305, 170] on div at bounding box center [299, 193] width 44 height 202
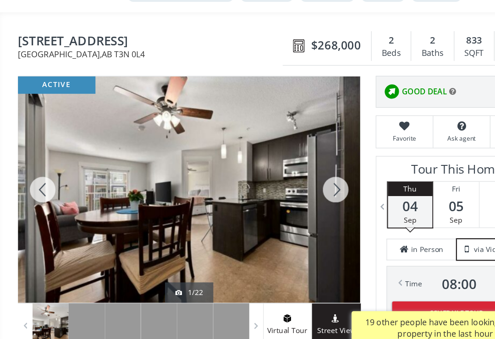
click at [303, 168] on div at bounding box center [299, 193] width 44 height 202
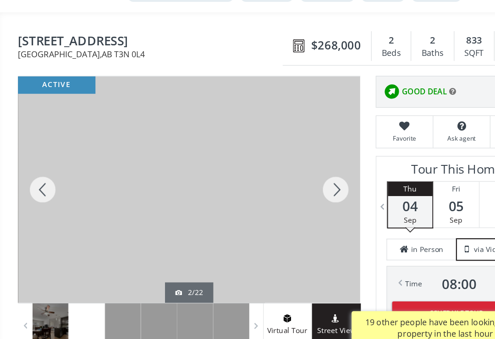
click at [303, 166] on div at bounding box center [299, 193] width 44 height 202
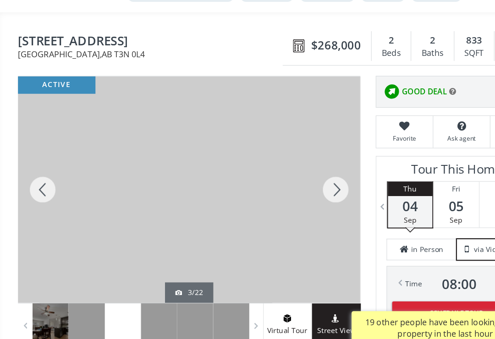
click at [303, 176] on div at bounding box center [299, 193] width 44 height 202
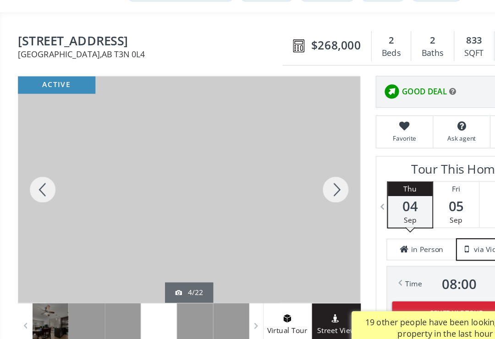
click at [304, 166] on div at bounding box center [299, 193] width 44 height 202
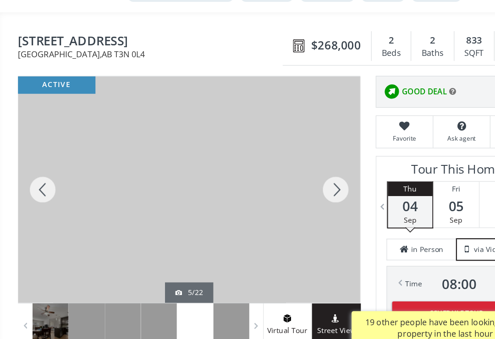
click at [298, 169] on div at bounding box center [299, 193] width 44 height 202
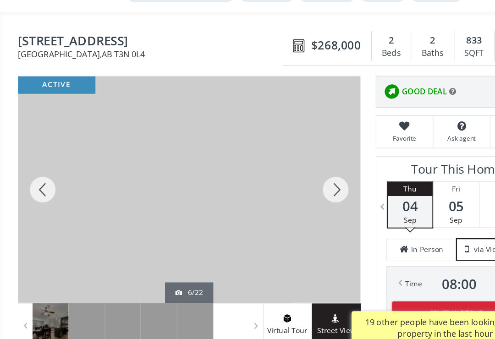
click at [304, 174] on div at bounding box center [299, 193] width 44 height 202
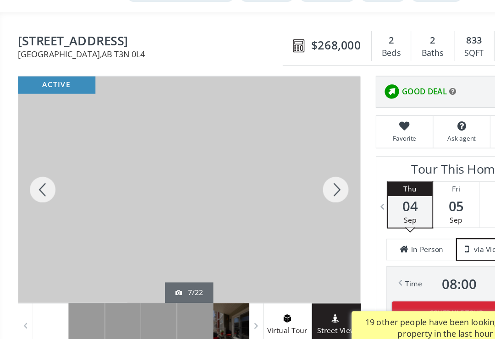
click at [314, 171] on div at bounding box center [299, 193] width 44 height 202
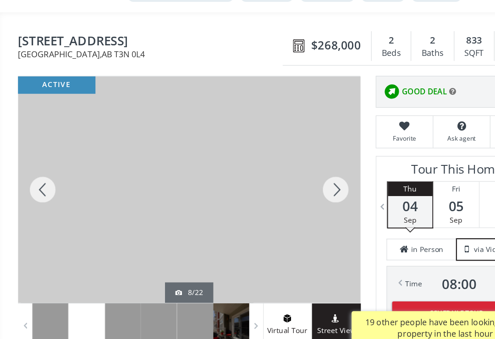
click at [305, 164] on div at bounding box center [299, 193] width 44 height 202
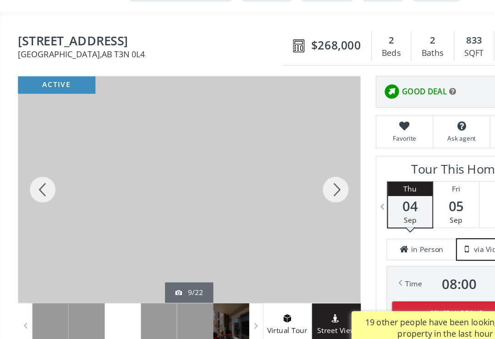
click at [304, 176] on div at bounding box center [299, 193] width 44 height 202
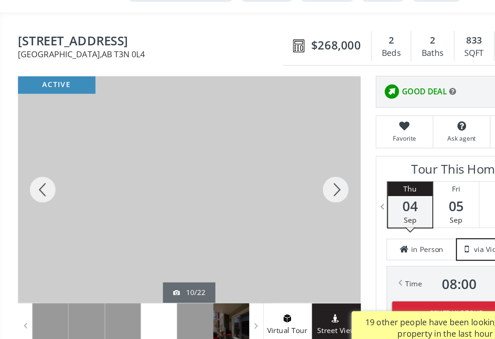
click at [300, 178] on div at bounding box center [299, 193] width 44 height 202
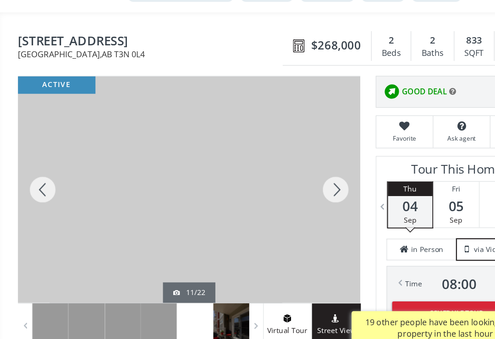
click at [303, 175] on div at bounding box center [299, 193] width 44 height 202
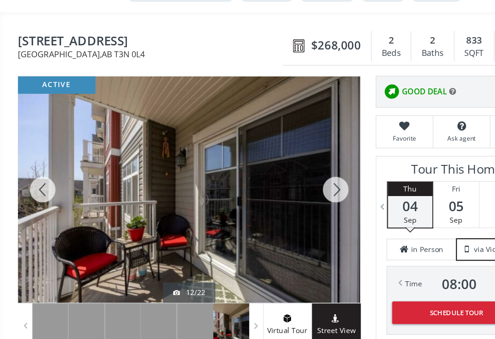
click at [311, 169] on div at bounding box center [299, 193] width 44 height 202
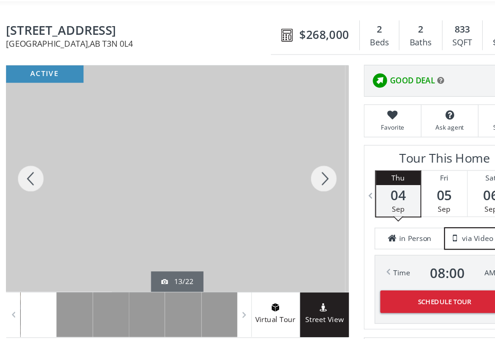
scroll to position [60, 0]
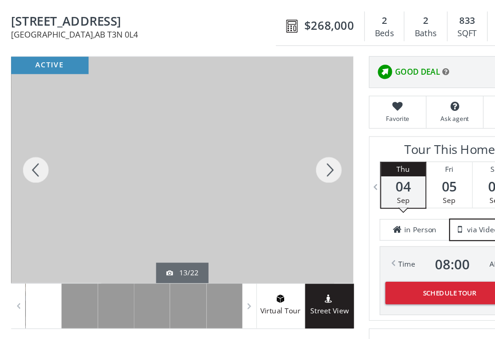
click at [291, 157] on div at bounding box center [299, 175] width 44 height 202
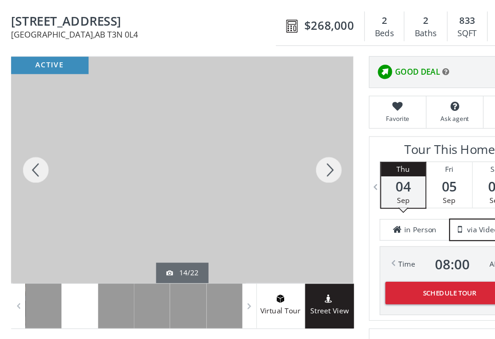
click at [291, 156] on div at bounding box center [299, 175] width 44 height 202
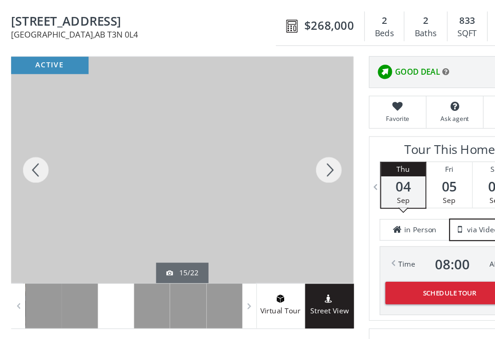
click at [438, 112] on div "Share" at bounding box center [457, 123] width 41 height 28
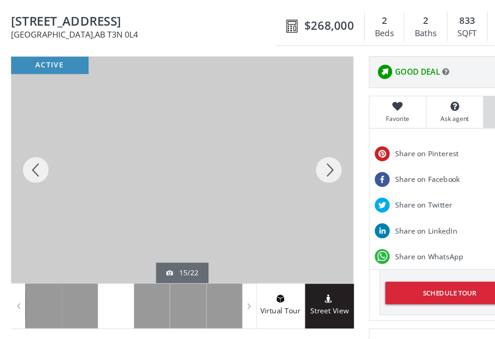
click at [291, 155] on div at bounding box center [299, 175] width 44 height 202
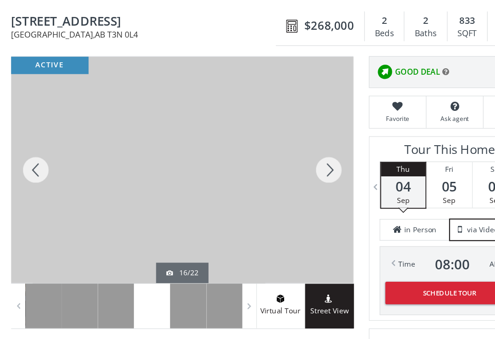
click at [294, 153] on div at bounding box center [299, 175] width 44 height 202
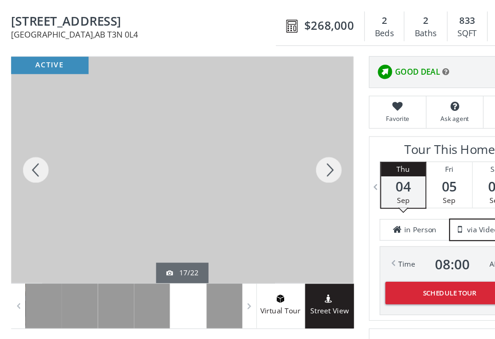
scroll to position [63, 0]
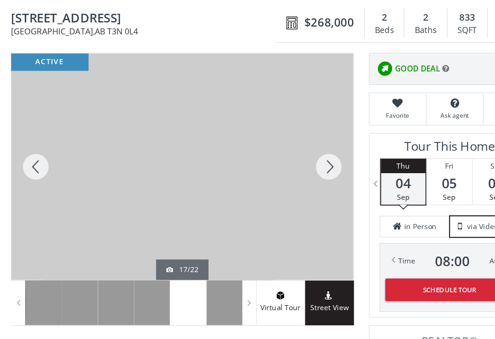
click at [288, 158] on div at bounding box center [299, 172] width 44 height 202
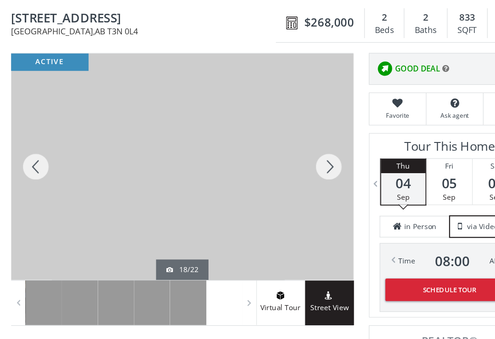
click at [291, 153] on div at bounding box center [299, 172] width 44 height 202
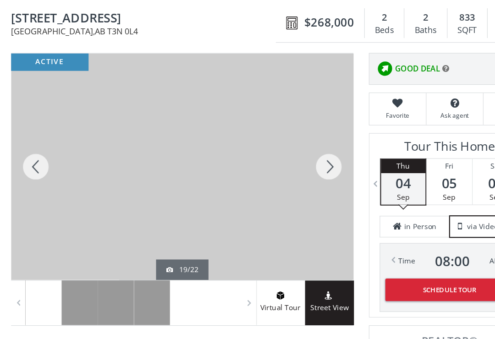
click at [295, 152] on div at bounding box center [299, 172] width 44 height 202
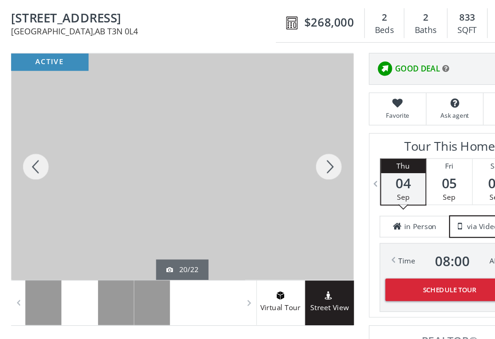
click at [293, 150] on div at bounding box center [299, 172] width 44 height 202
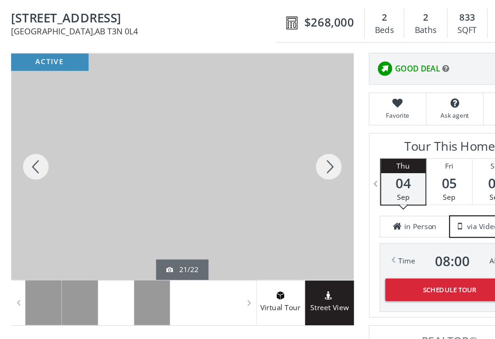
click at [294, 150] on div at bounding box center [299, 172] width 44 height 202
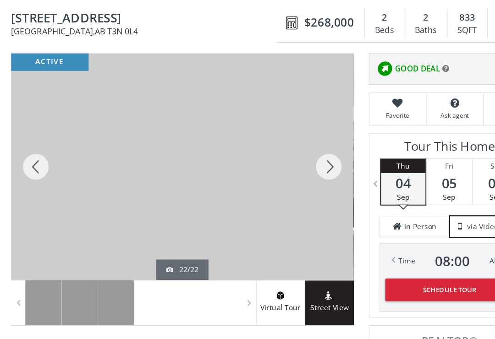
click at [296, 148] on div at bounding box center [299, 172] width 44 height 202
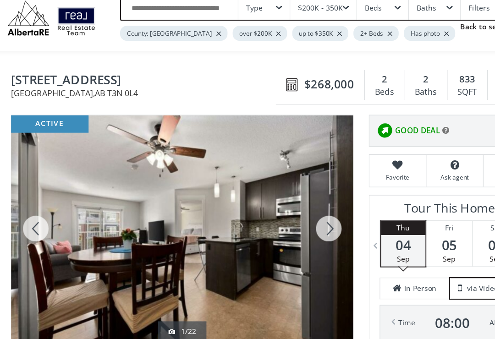
scroll to position [0, 0]
